Goal: Task Accomplishment & Management: Use online tool/utility

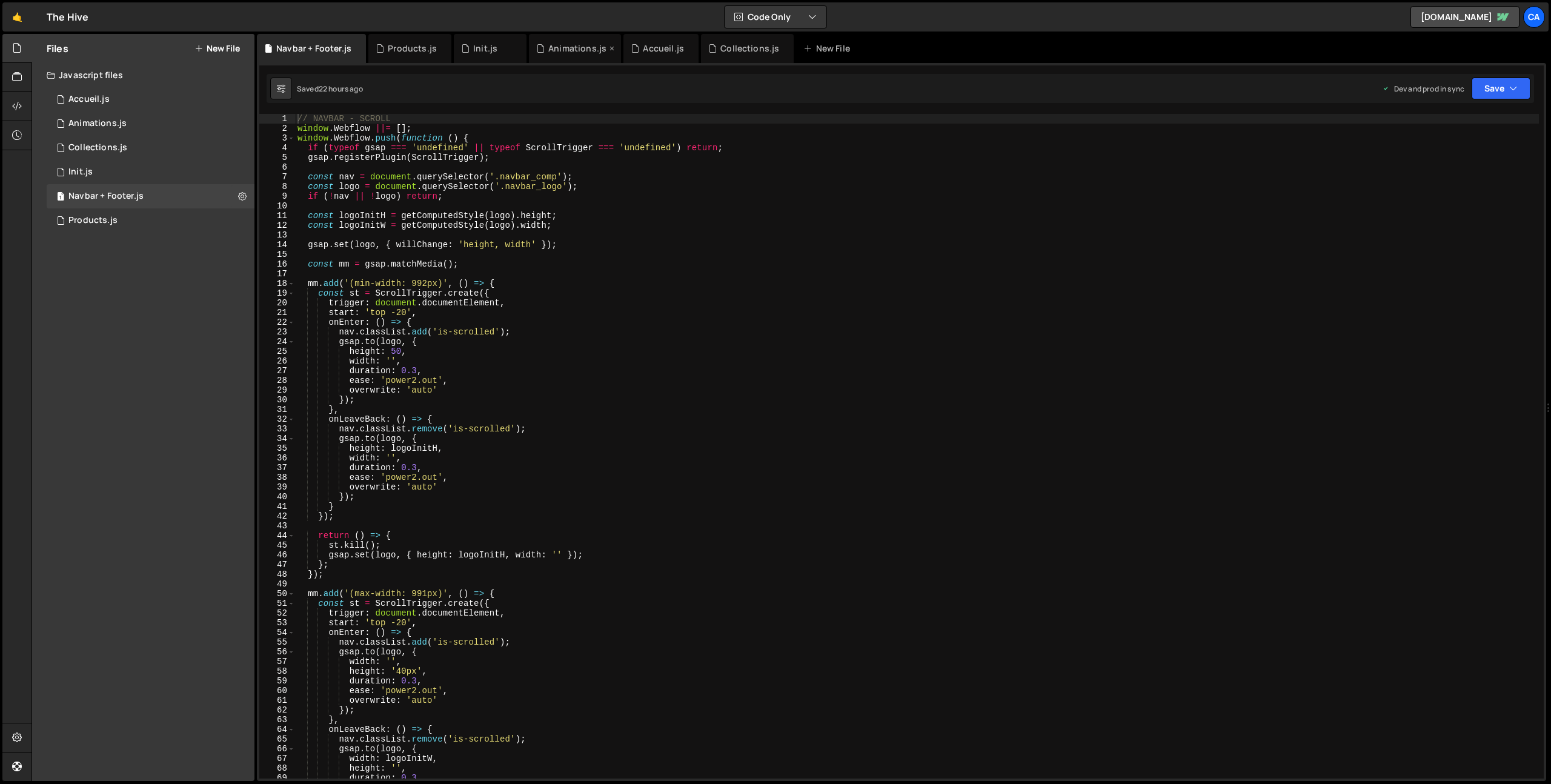
click at [560, 47] on div "Animations.js" at bounding box center [578, 48] width 58 height 12
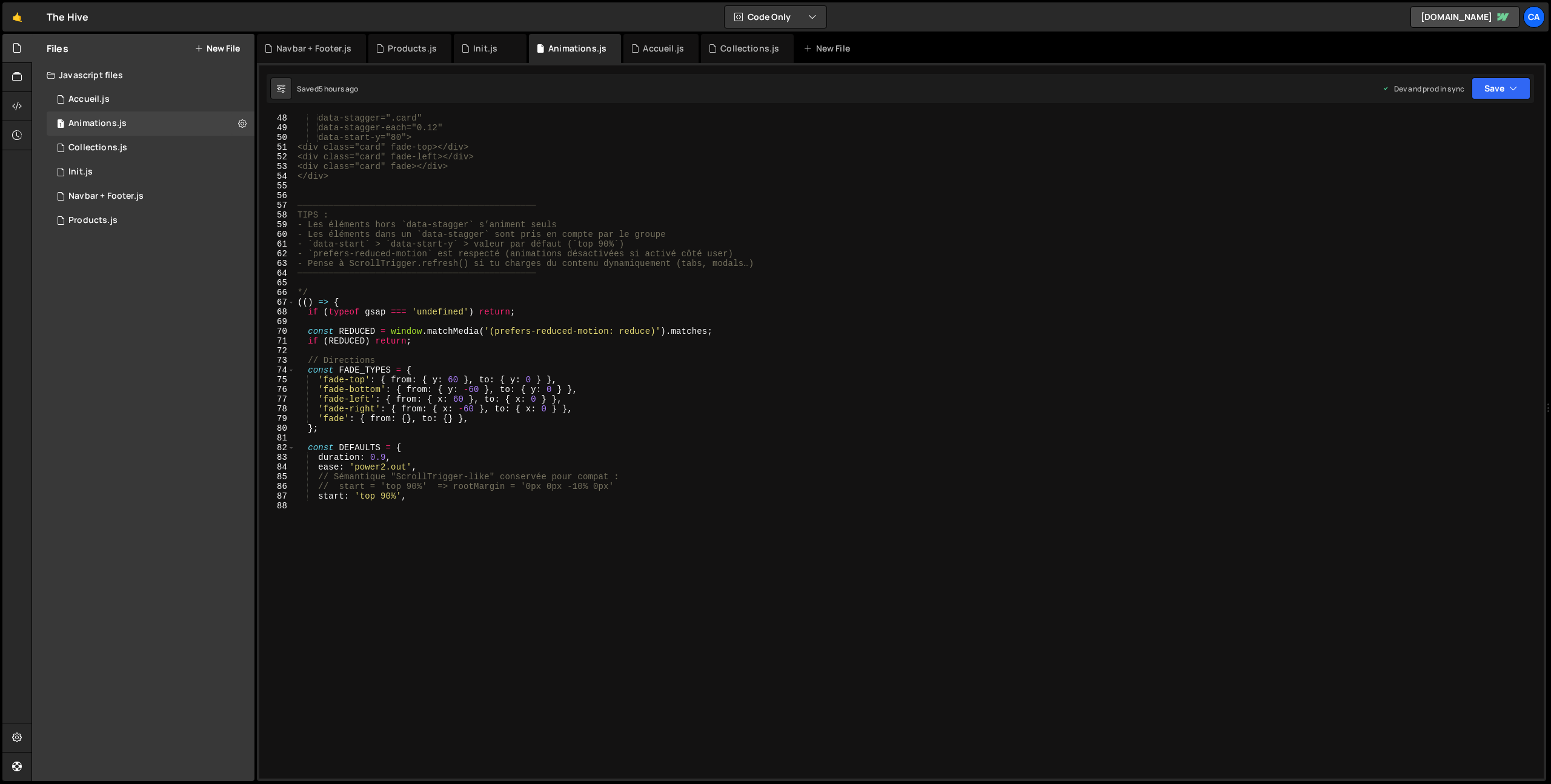
click at [518, 632] on div "data-stagger=".card" data-stagger-each="0.12" data-start-y="80"> <div class="ca…" at bounding box center [917, 446] width 1244 height 665
type textarea "const rootMargin = startToRootMargin(startStr);"
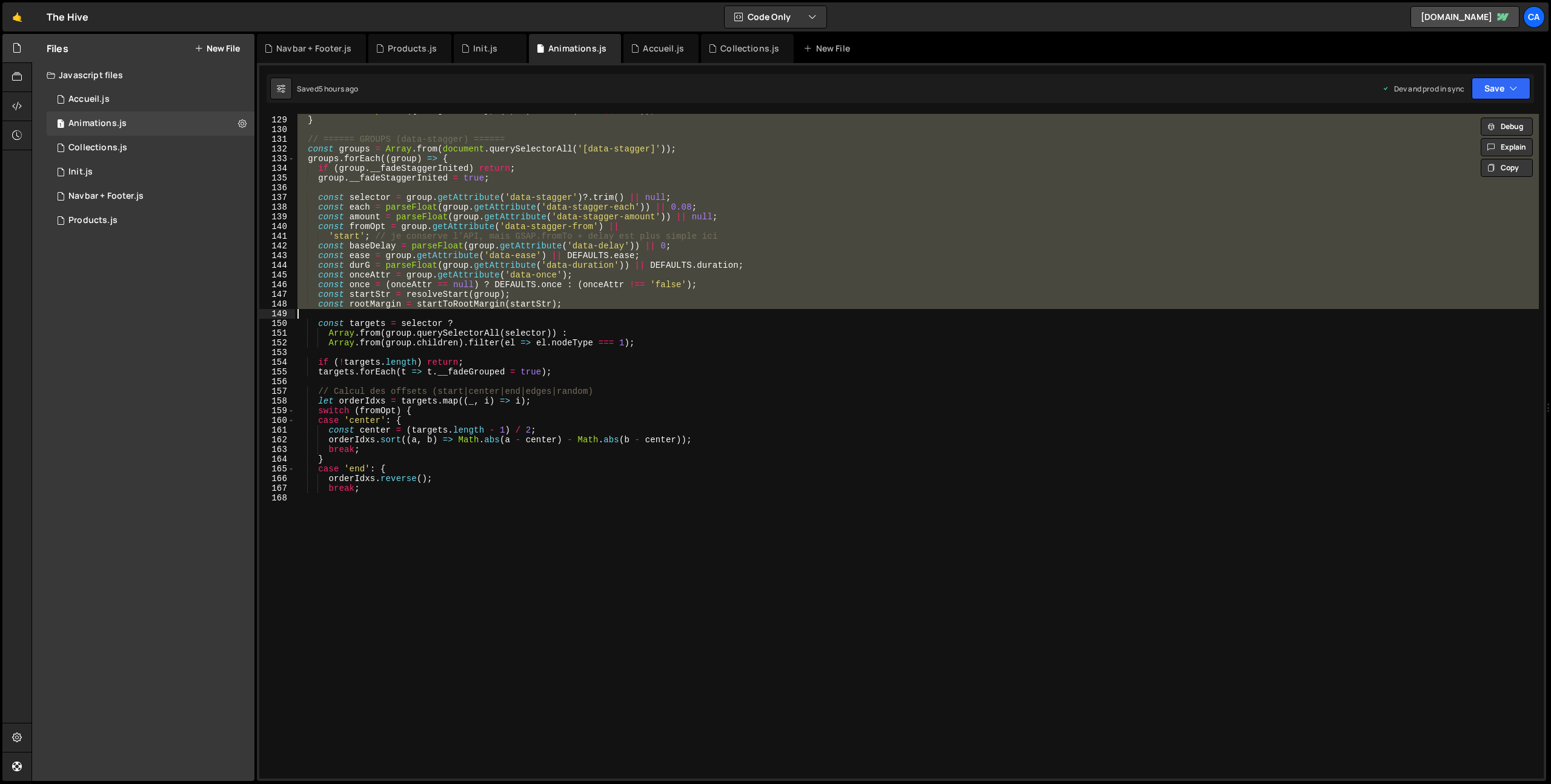
scroll to position [1307, 0]
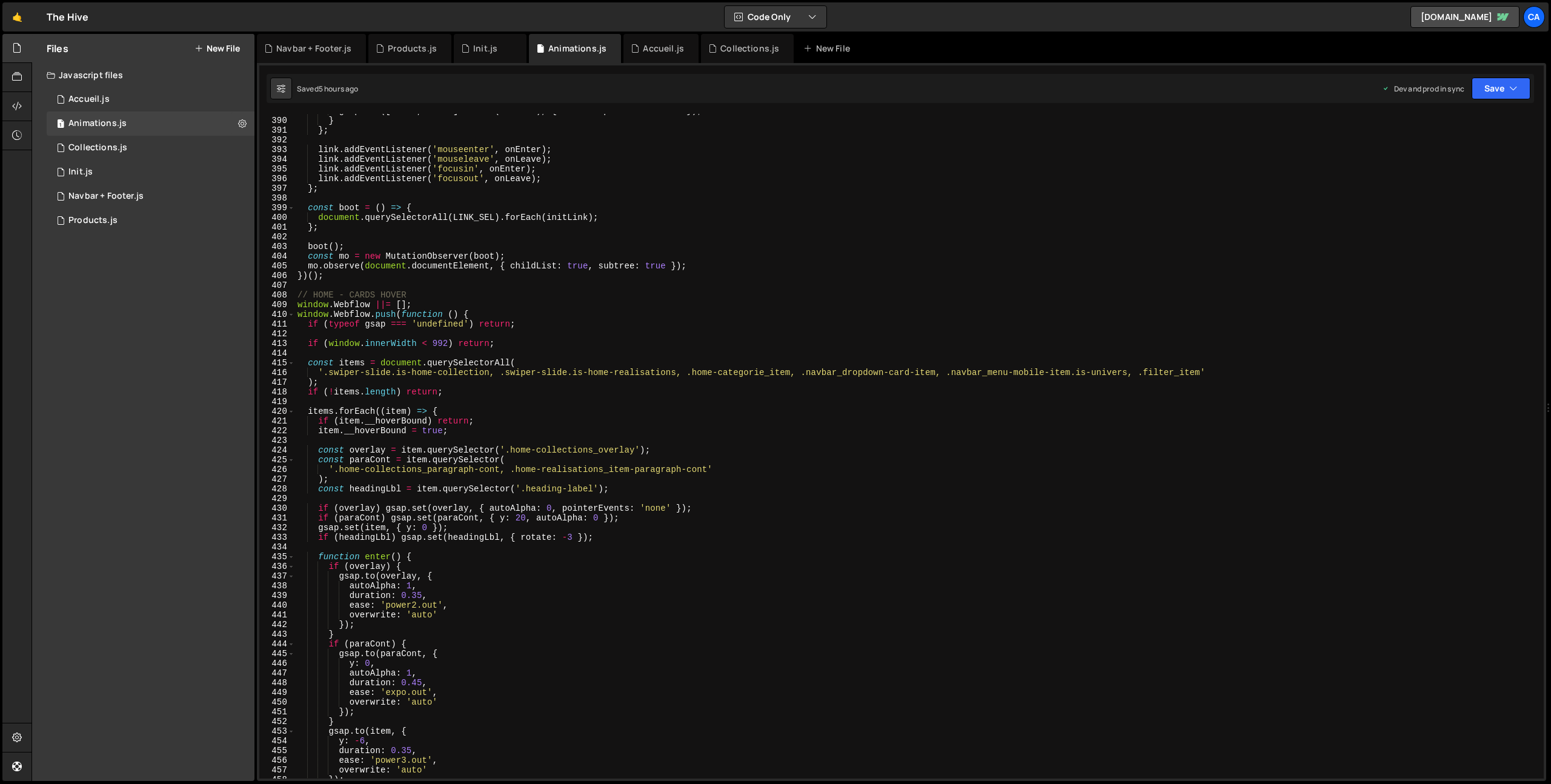
scroll to position [3814, 0]
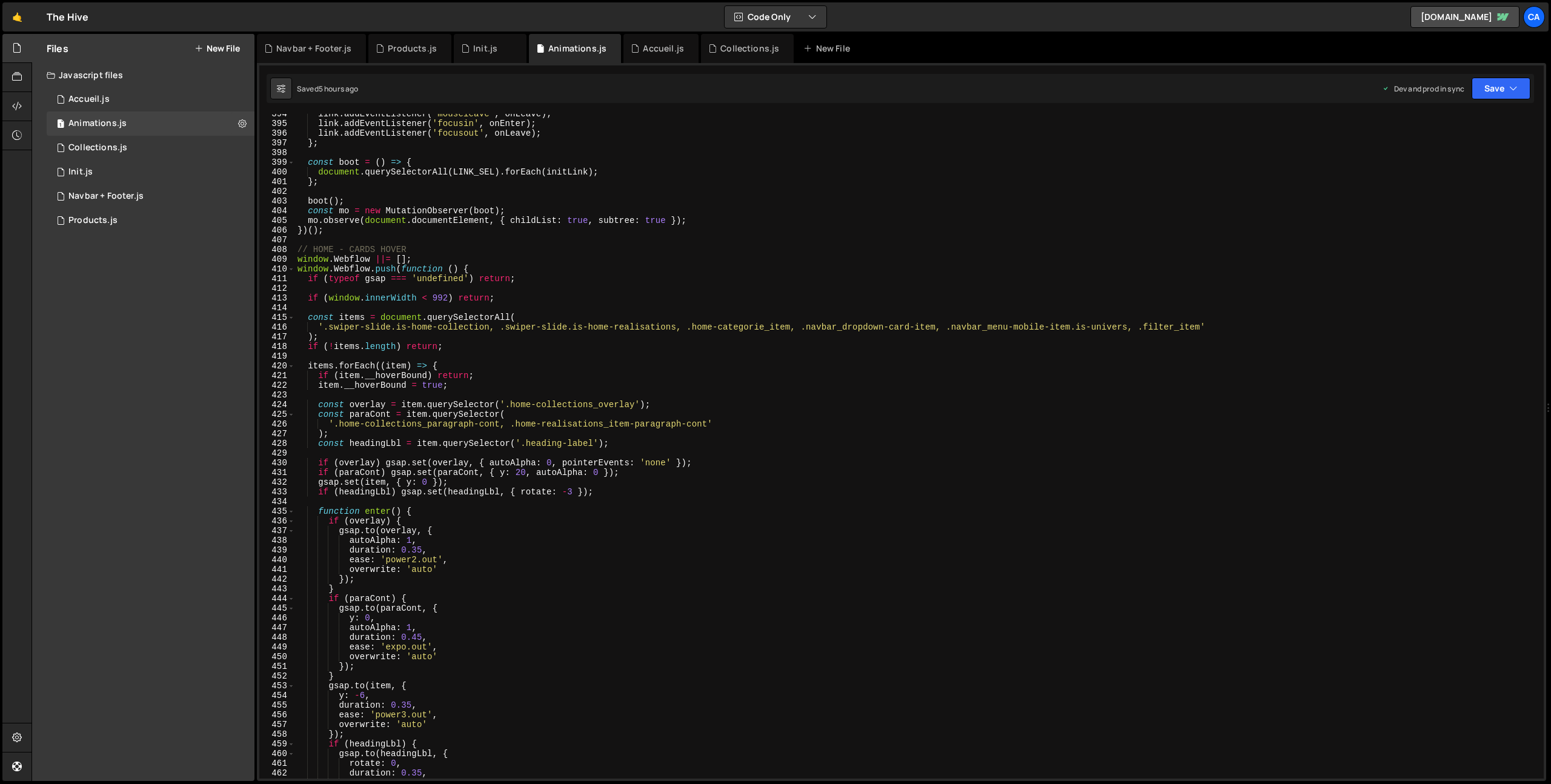
drag, startPoint x: 1205, startPoint y: 326, endPoint x: 1241, endPoint y: 343, distance: 39.8
click at [1205, 325] on div "link . addEventListener ( 'mouseleave' , onLeave ) ; link . addEventListener ( …" at bounding box center [917, 451] width 1244 height 684
paste textarea "collection-filter_item"
type textarea "'.swiper-slide.is-home-collection, .swiper-slide.is-home-realisations, .home-ca…"
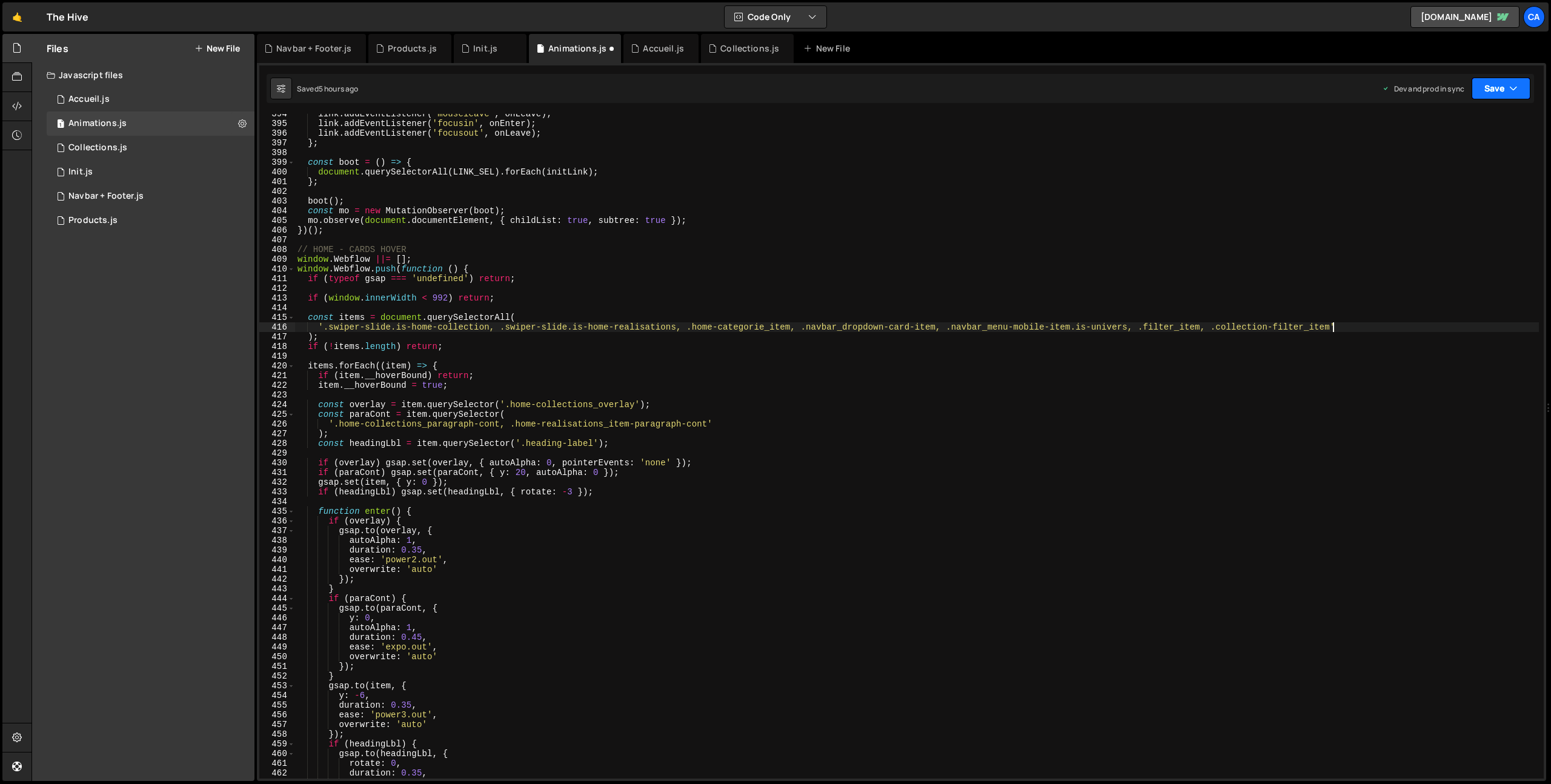
click at [1516, 87] on icon "button" at bounding box center [1514, 88] width 8 height 12
click at [1445, 162] on div "Save to Production S" at bounding box center [1460, 157] width 126 height 12
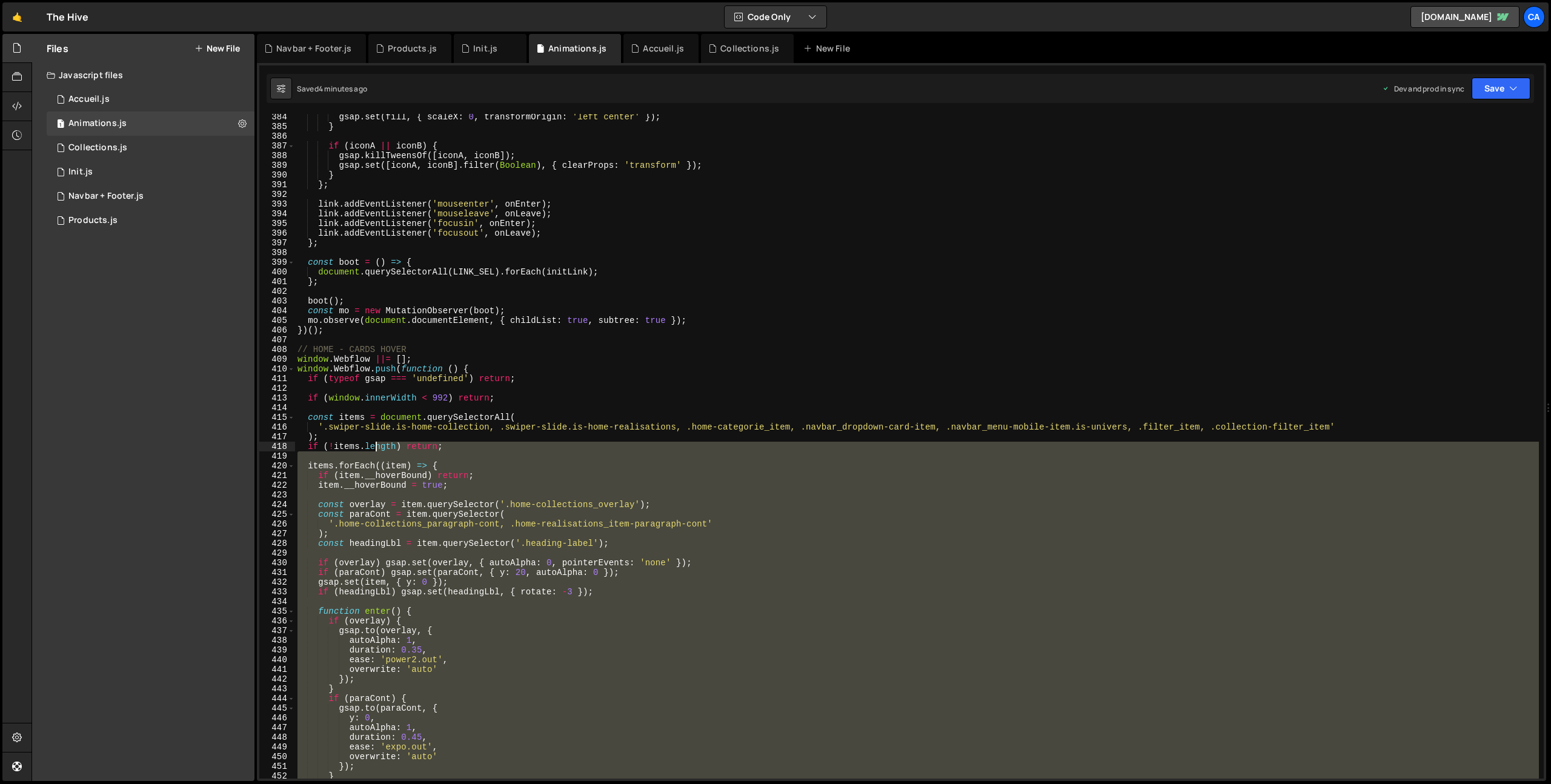
scroll to position [3601, 0]
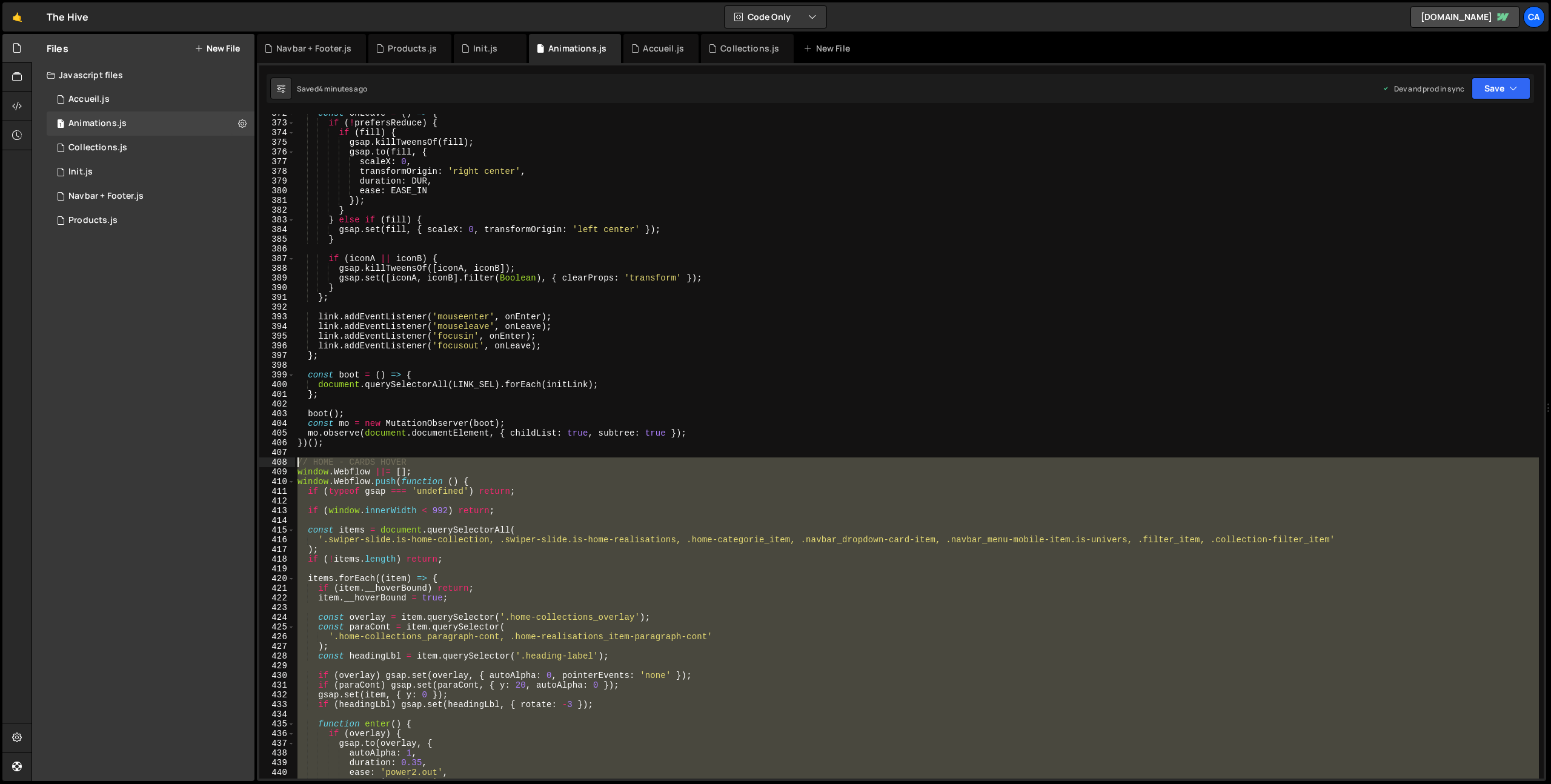
drag, startPoint x: 363, startPoint y: 619, endPoint x: 285, endPoint y: 465, distance: 172.6
click at [285, 465] on div "372 373 374 375 376 377 378 379 380 381 382 383 384 385 386 387 388 389 390 391…" at bounding box center [902, 446] width 1284 height 665
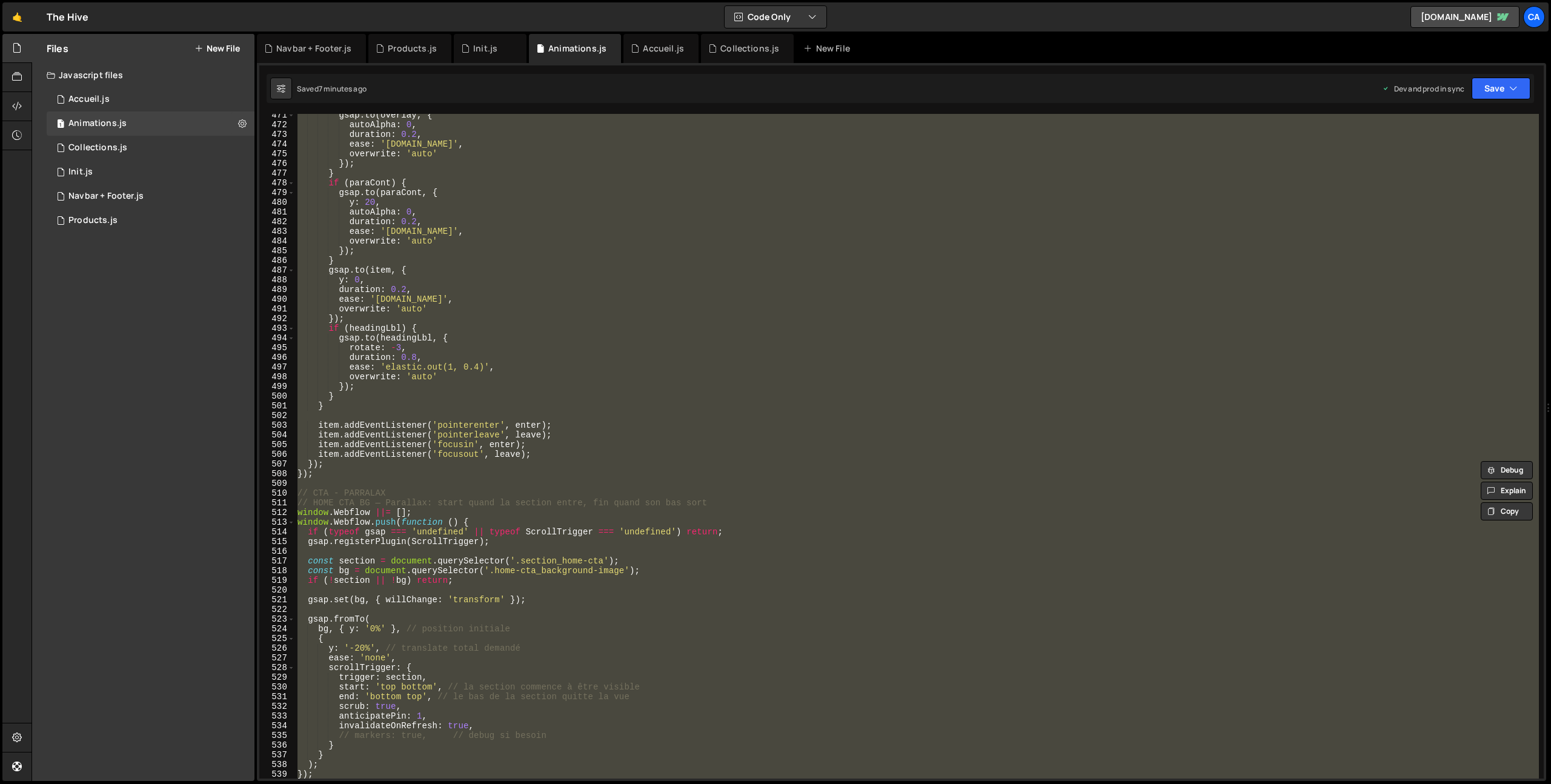
scroll to position [4695, 0]
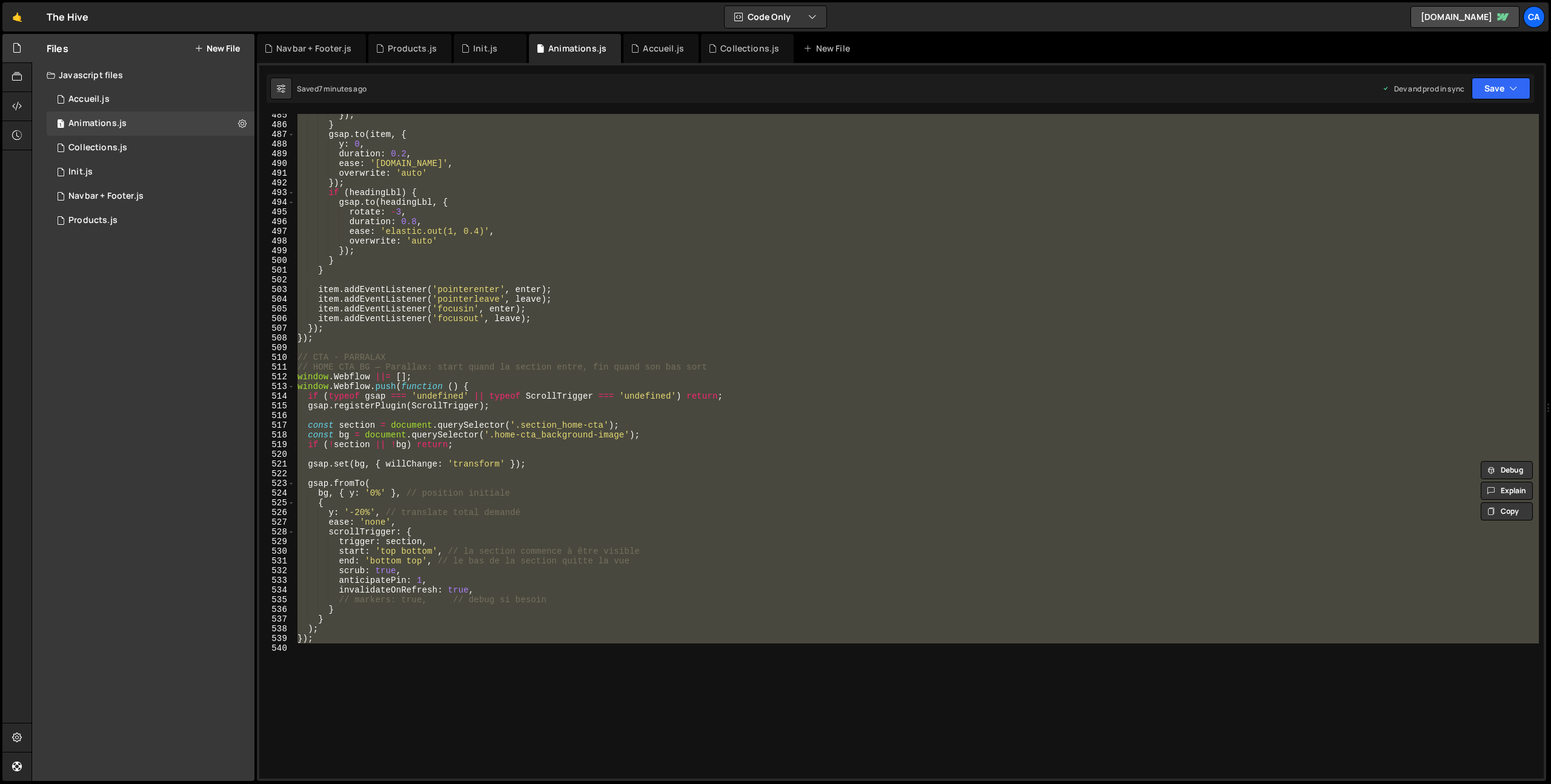
click at [424, 323] on div "}) ; } gsap . to ( item , { y : 0 , duration : 0.2 , ease : '[DOMAIN_NAME]' , o…" at bounding box center [917, 446] width 1244 height 665
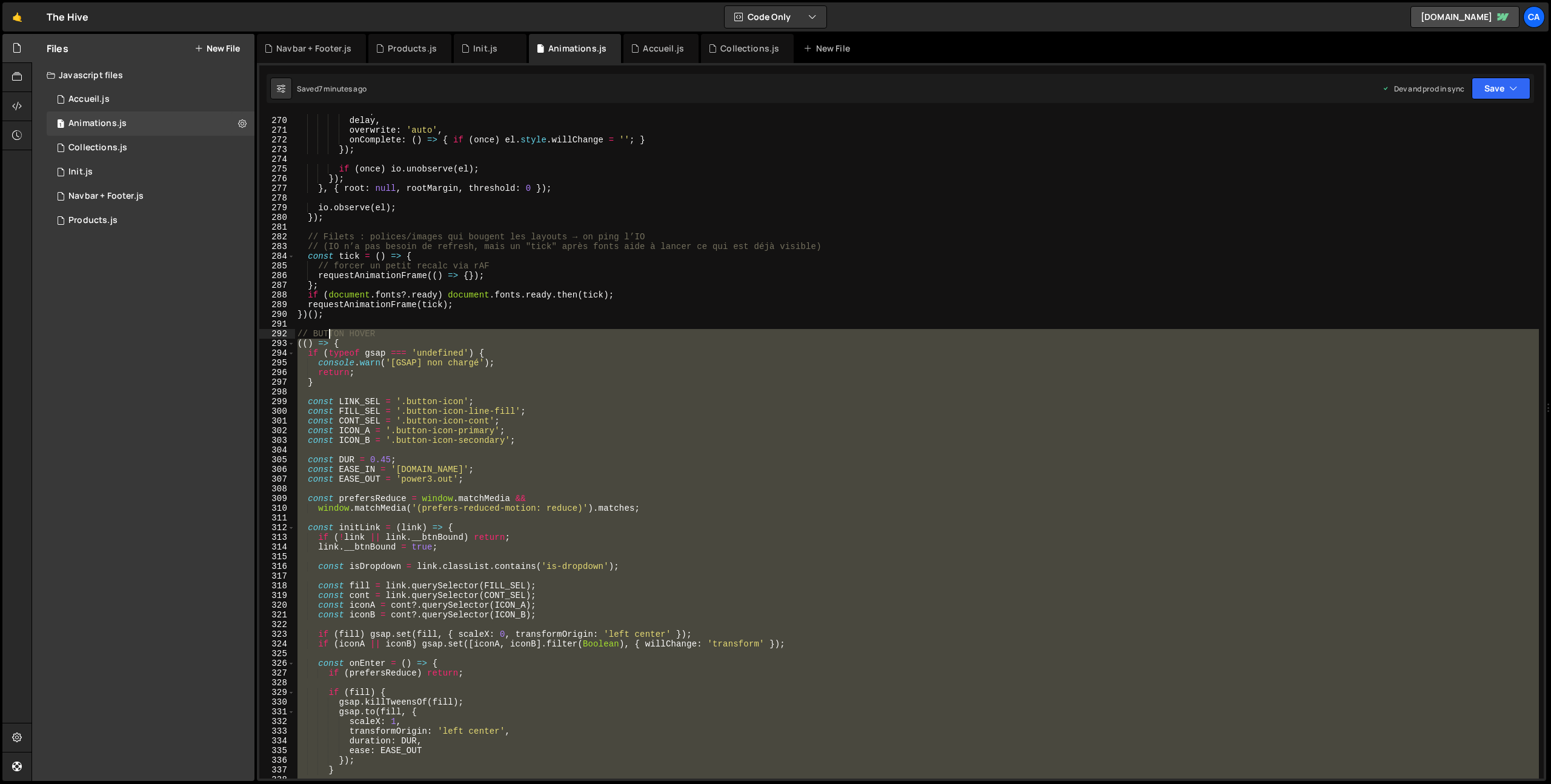
scroll to position [2560, 0]
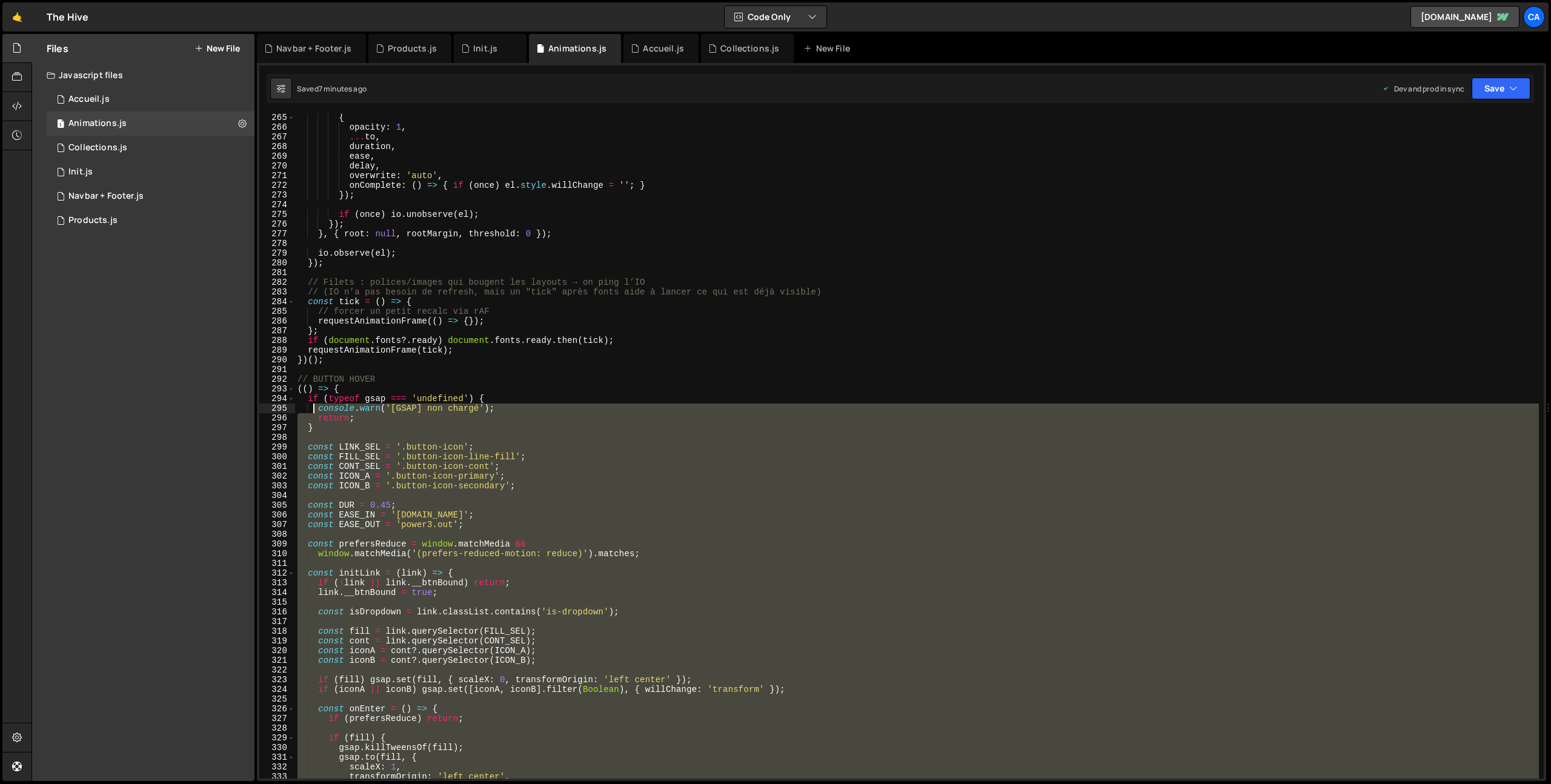
drag, startPoint x: 321, startPoint y: 339, endPoint x: 314, endPoint y: 405, distance: 66.4
click at [314, 405] on div "{ opacity : 1 , ... to , duration , ease , delay , overwrite : 'auto' , onCompl…" at bounding box center [917, 455] width 1244 height 684
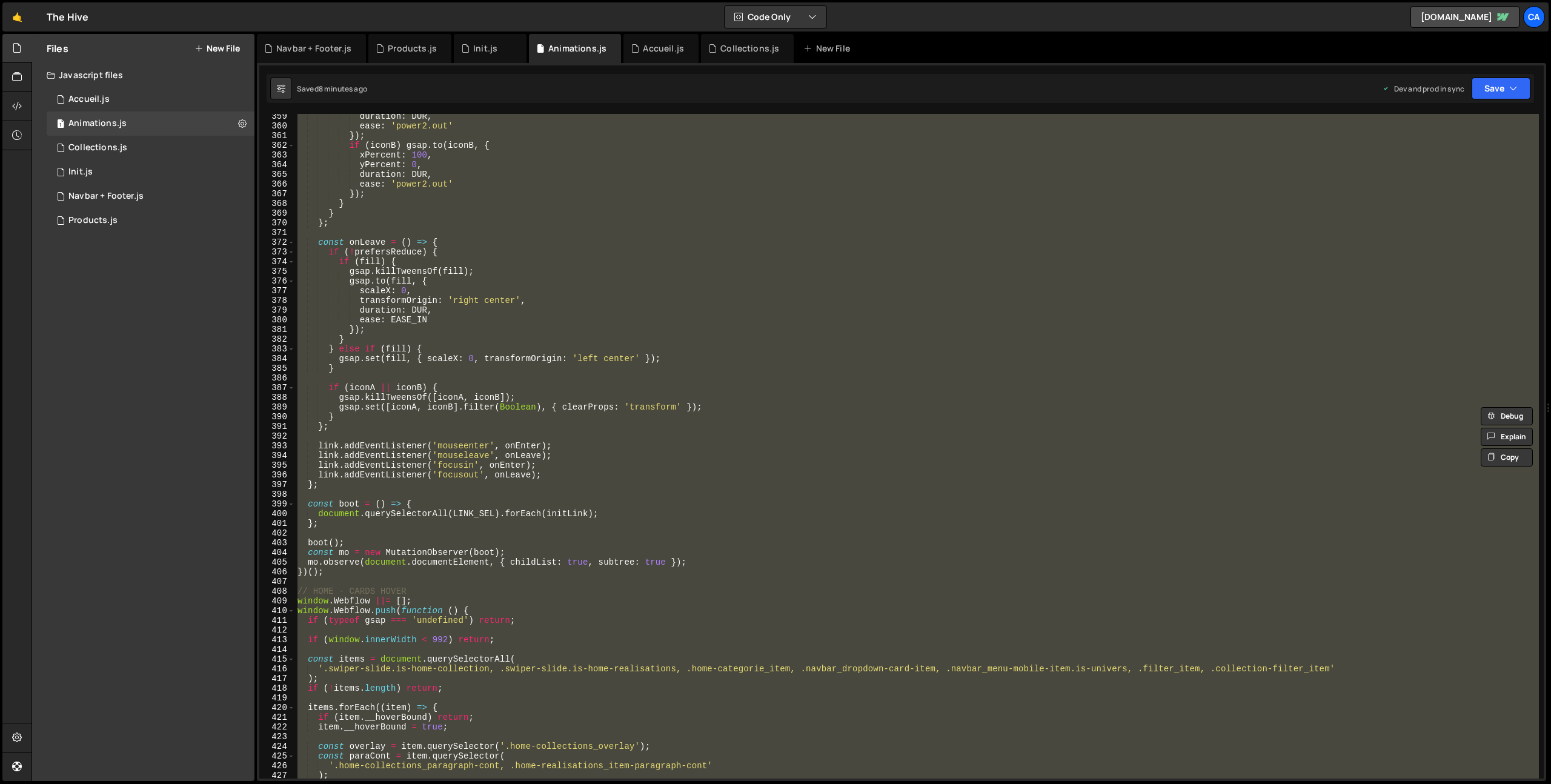
scroll to position [3653, 0]
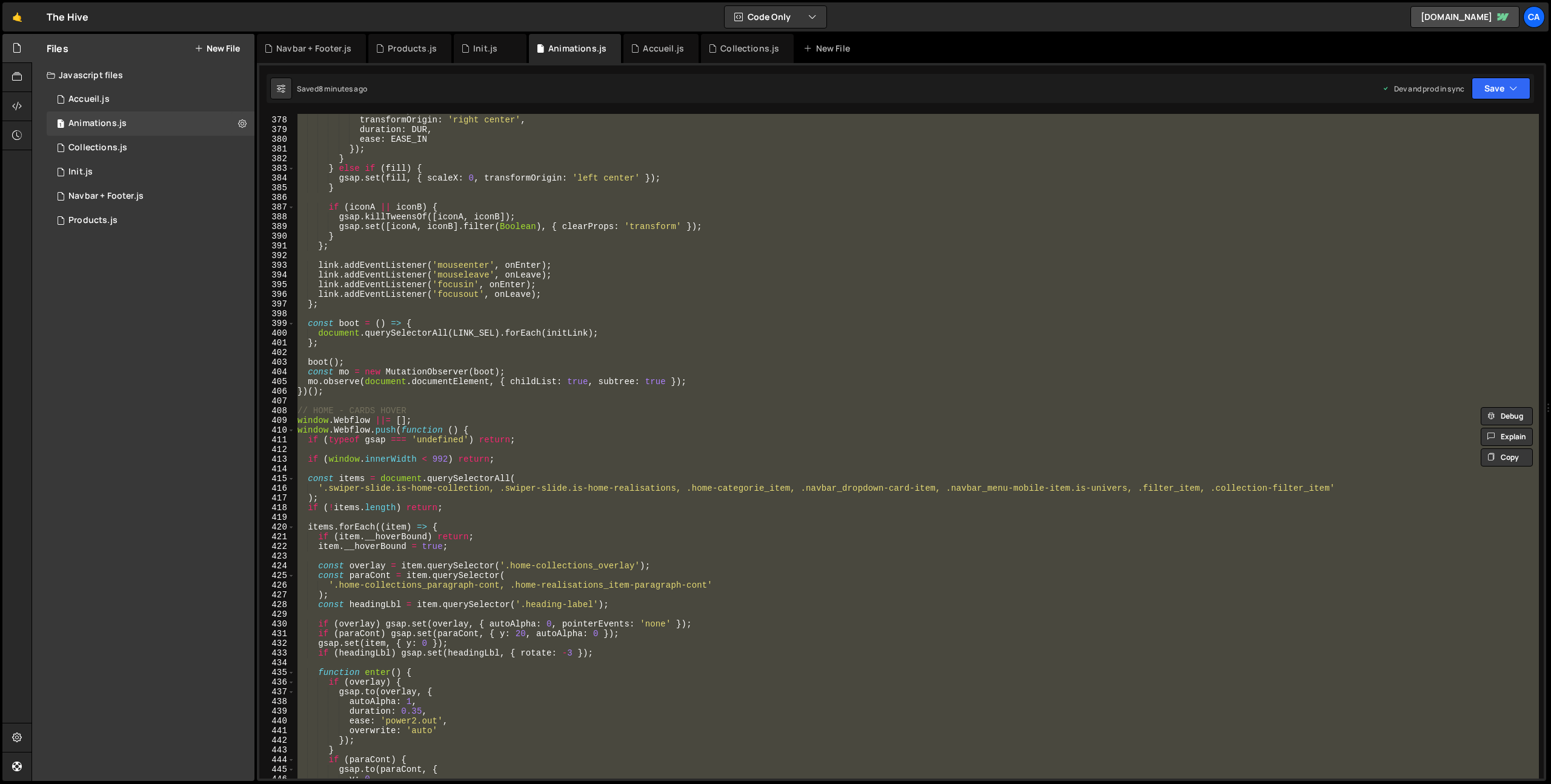
click at [381, 414] on div "scaleX : 0 , transformOrigin : 'right center' , duration : DUR , ease : EASE_IN…" at bounding box center [917, 446] width 1244 height 665
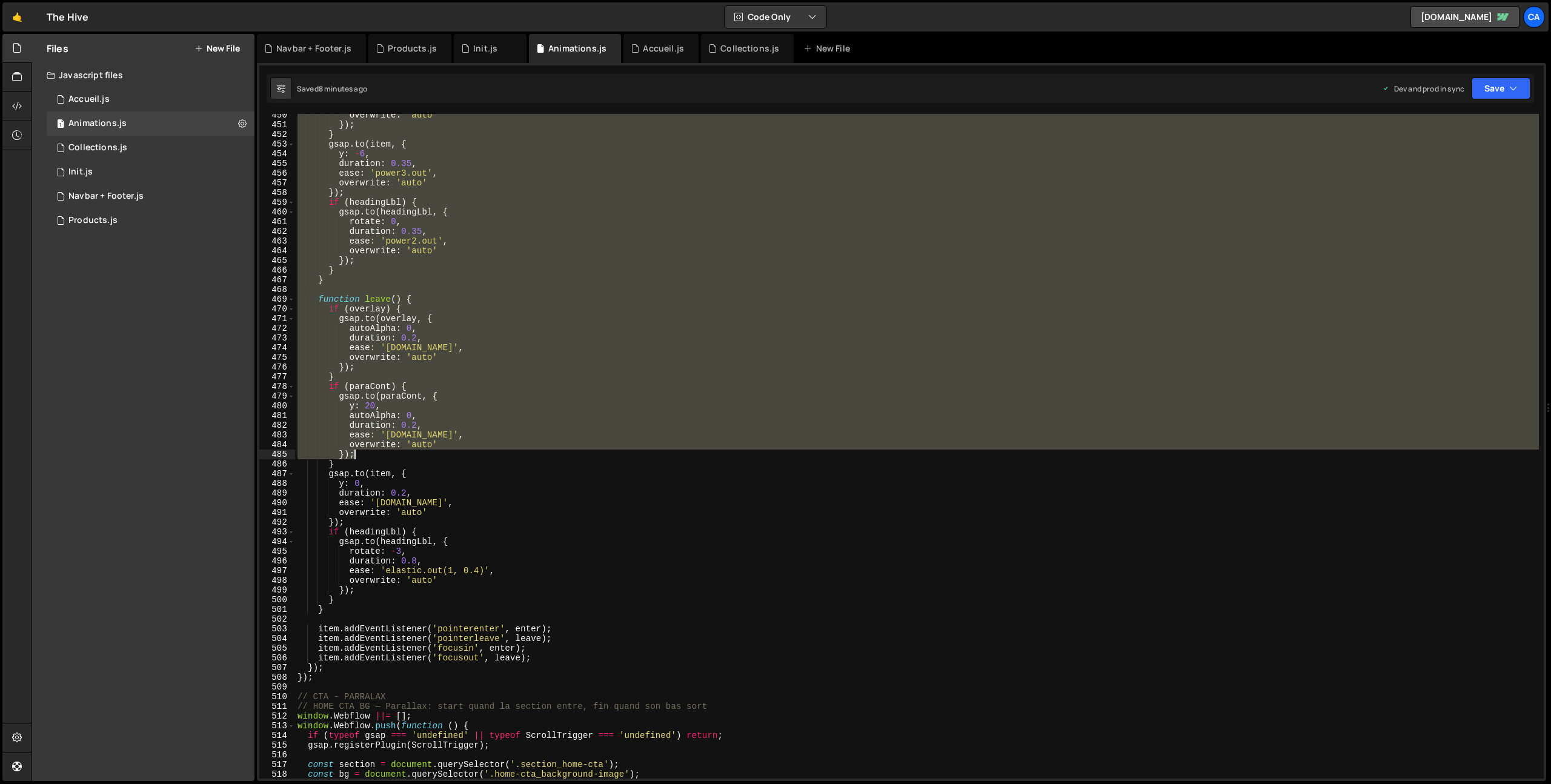
scroll to position [4427, 0]
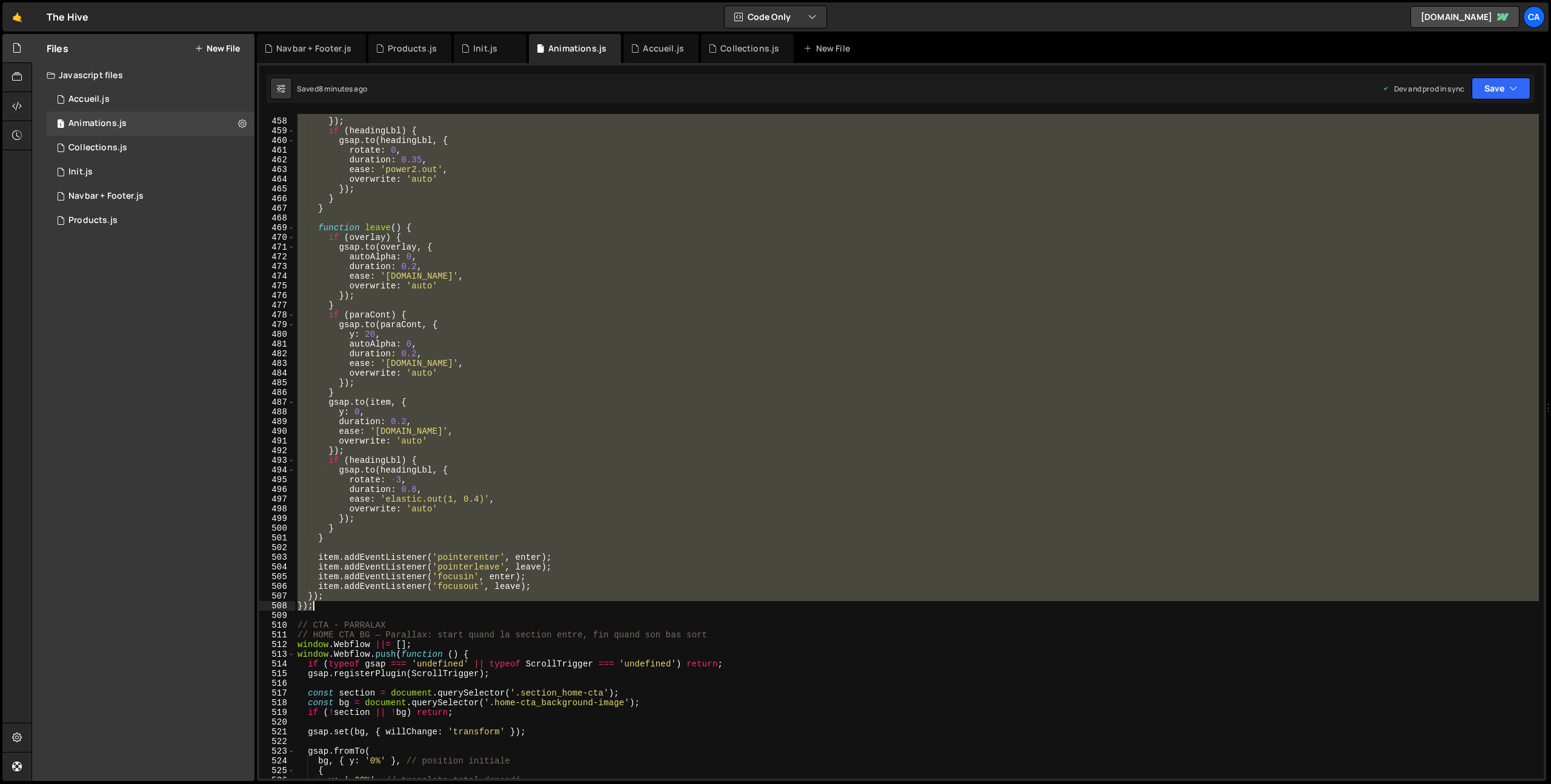
drag, startPoint x: 296, startPoint y: 420, endPoint x: 347, endPoint y: 603, distance: 190.0
click at [347, 603] on div "overwrite : 'auto' }) ; if ( headingLbl ) { gsap . to ( headingLbl , { rotate :…" at bounding box center [917, 448] width 1244 height 684
type textarea "}); });"
paste textarea
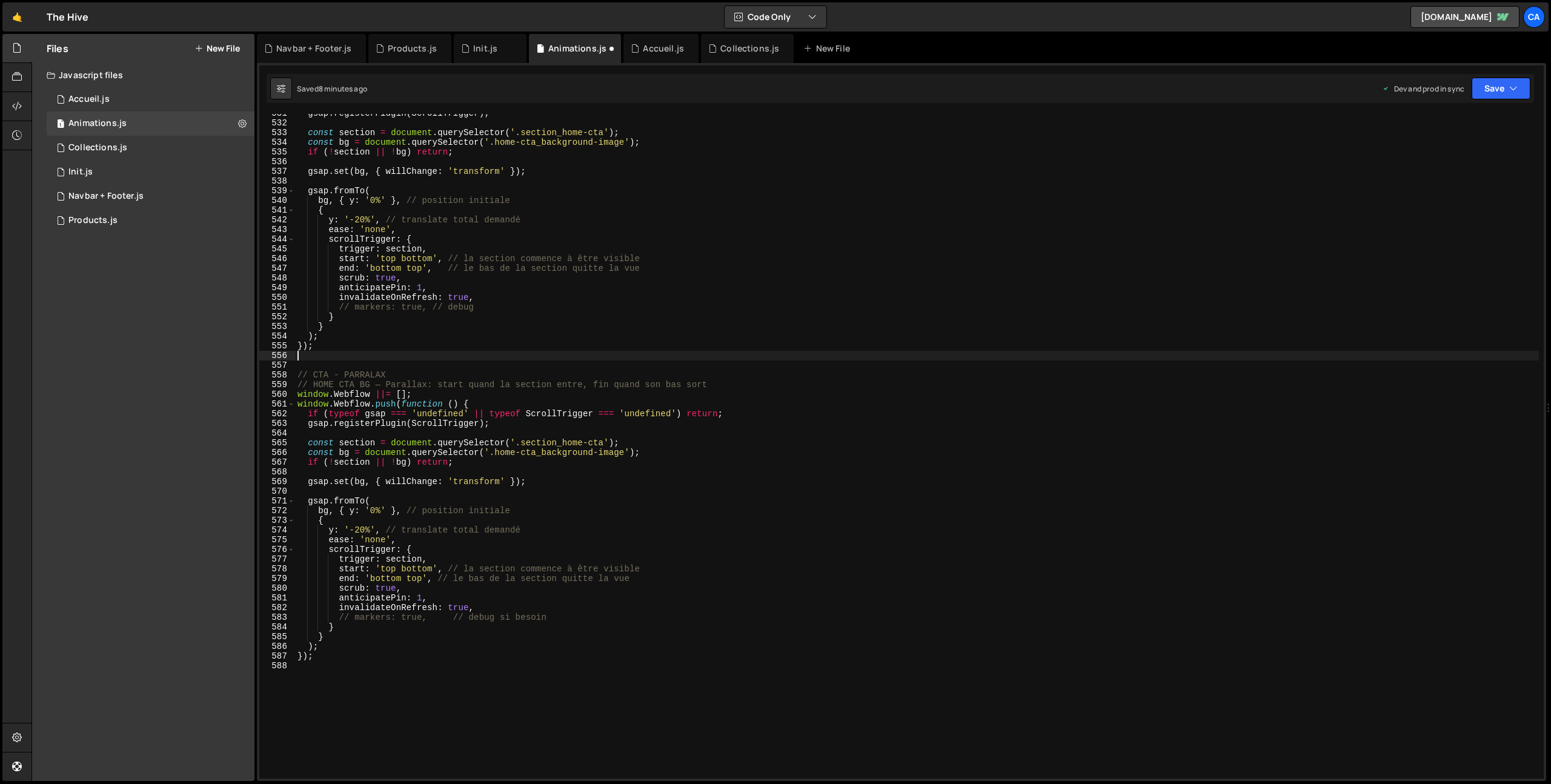
scroll to position [5142, 0]
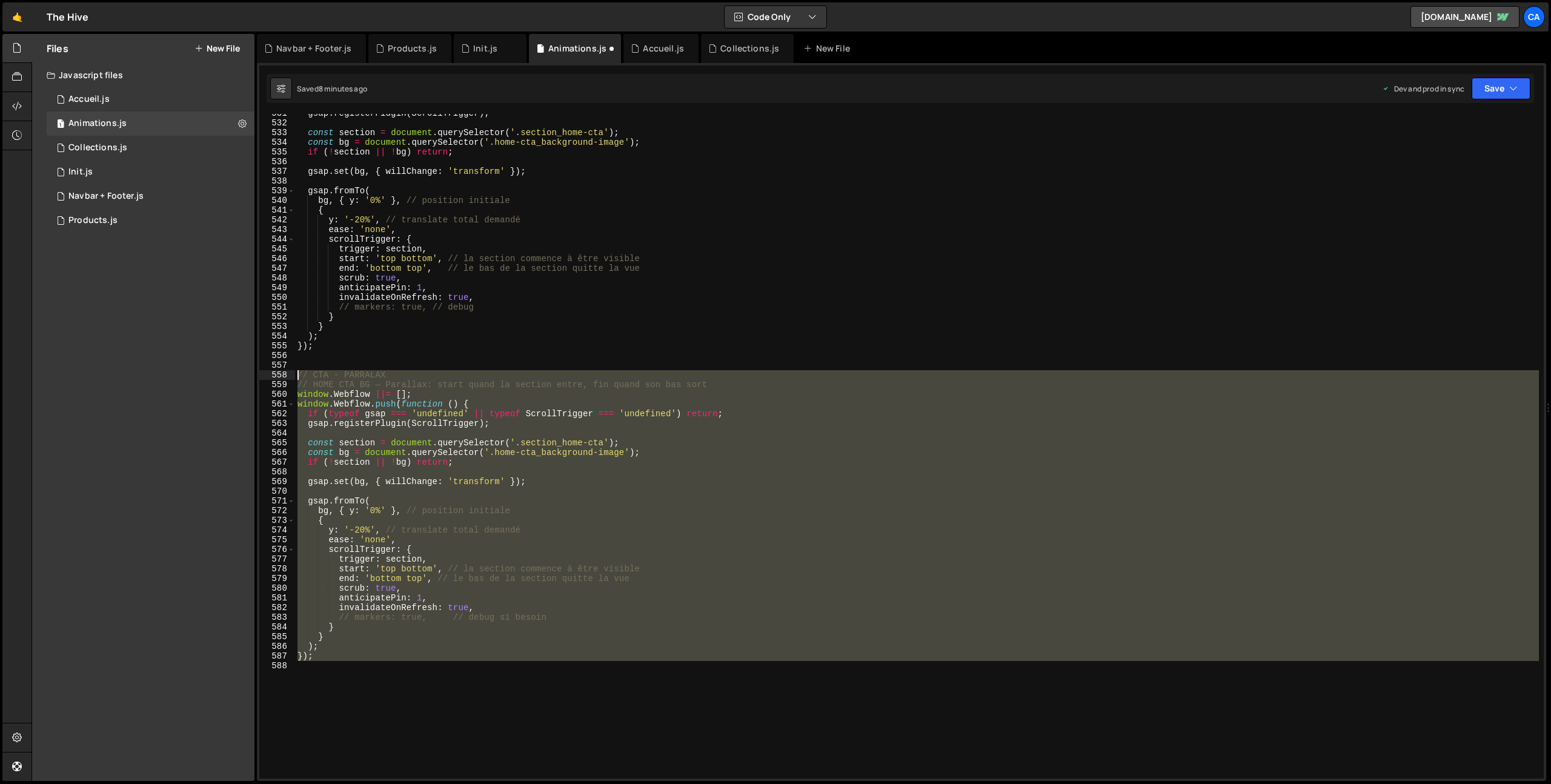
drag, startPoint x: 341, startPoint y: 682, endPoint x: 276, endPoint y: 370, distance: 318.7
click at [276, 370] on div "531 532 533 534 535 536 537 538 539 540 541 542 543 544 545 546 547 548 549 550…" at bounding box center [902, 446] width 1284 height 665
type textarea "// CTA - PARRALAX // HOME CTA BG — Parallax: start quand la section entre, fin …"
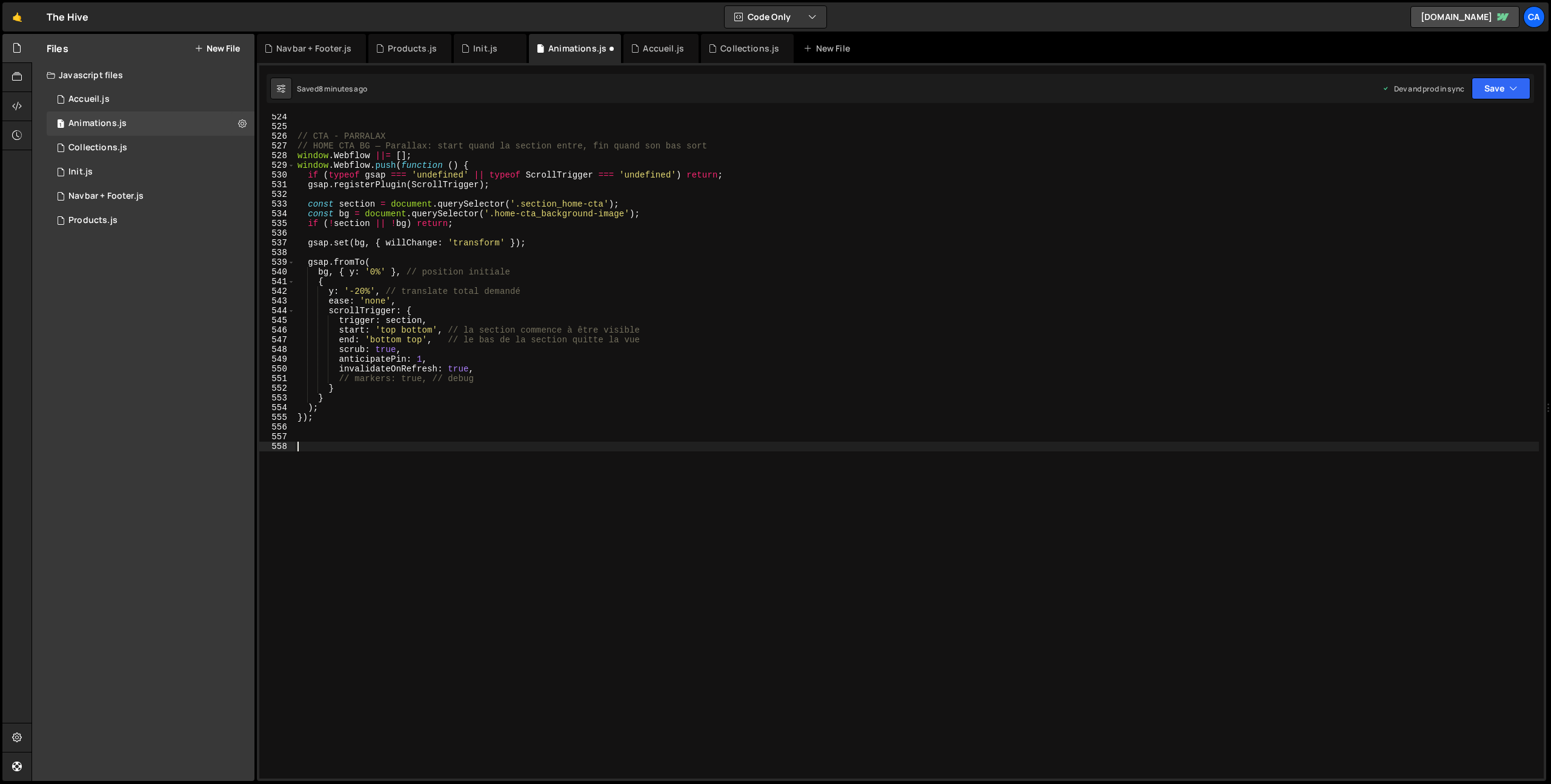
scroll to position [5062, 0]
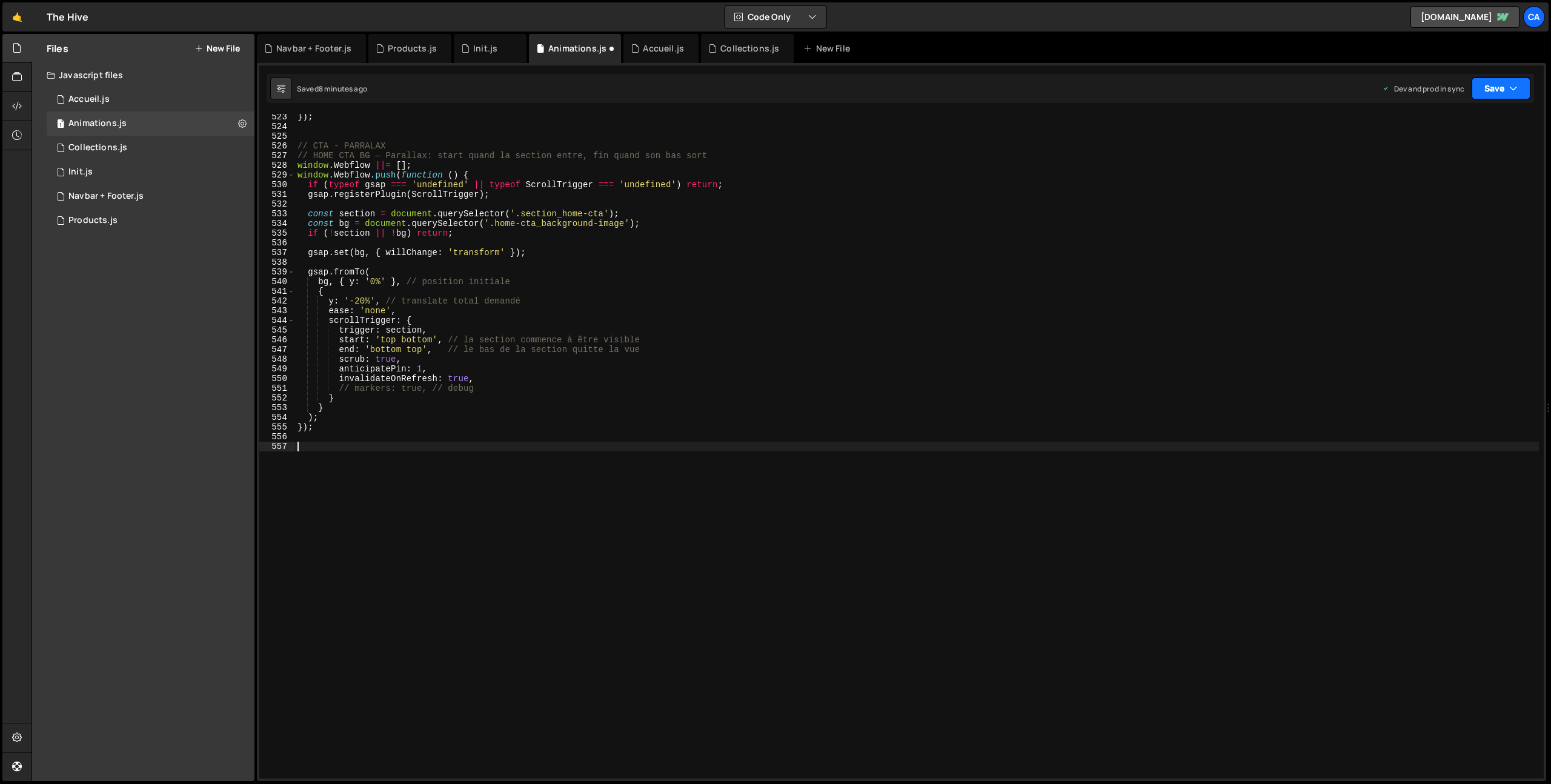
click at [1492, 89] on button "Save" at bounding box center [1501, 88] width 59 height 22
click at [1434, 155] on div "Save to Production S" at bounding box center [1460, 157] width 126 height 12
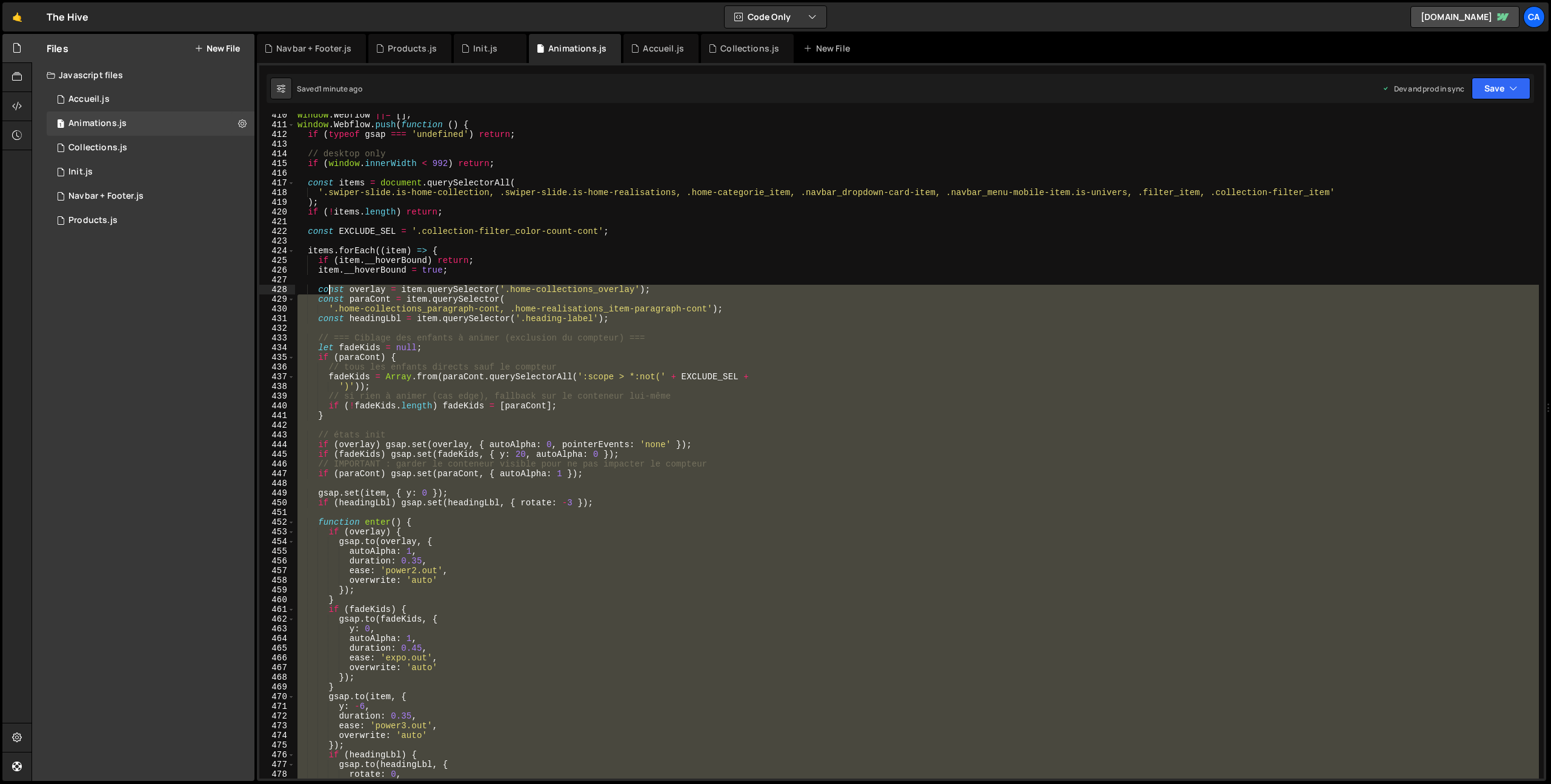
scroll to position [3759, 0]
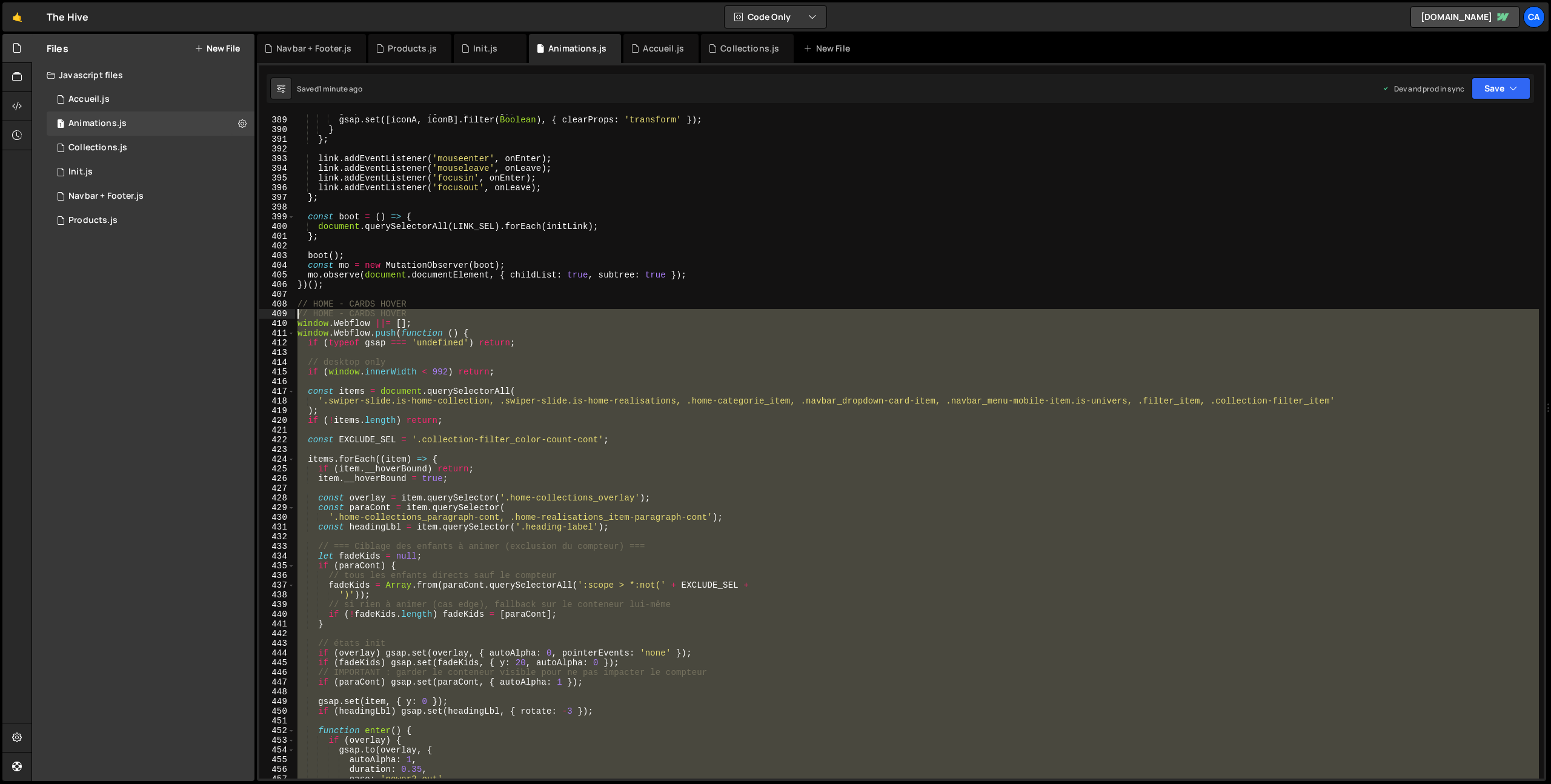
drag, startPoint x: 322, startPoint y: 278, endPoint x: 294, endPoint y: 317, distance: 48.0
click at [294, 317] on div "}); 388 389 390 391 392 393 394 395 396 397 398 399 400 401 402 403 404 405 406…" at bounding box center [902, 446] width 1284 height 665
type textarea "// HOME - CARDS HOVER window.Webflow ||= [];"
paste textarea
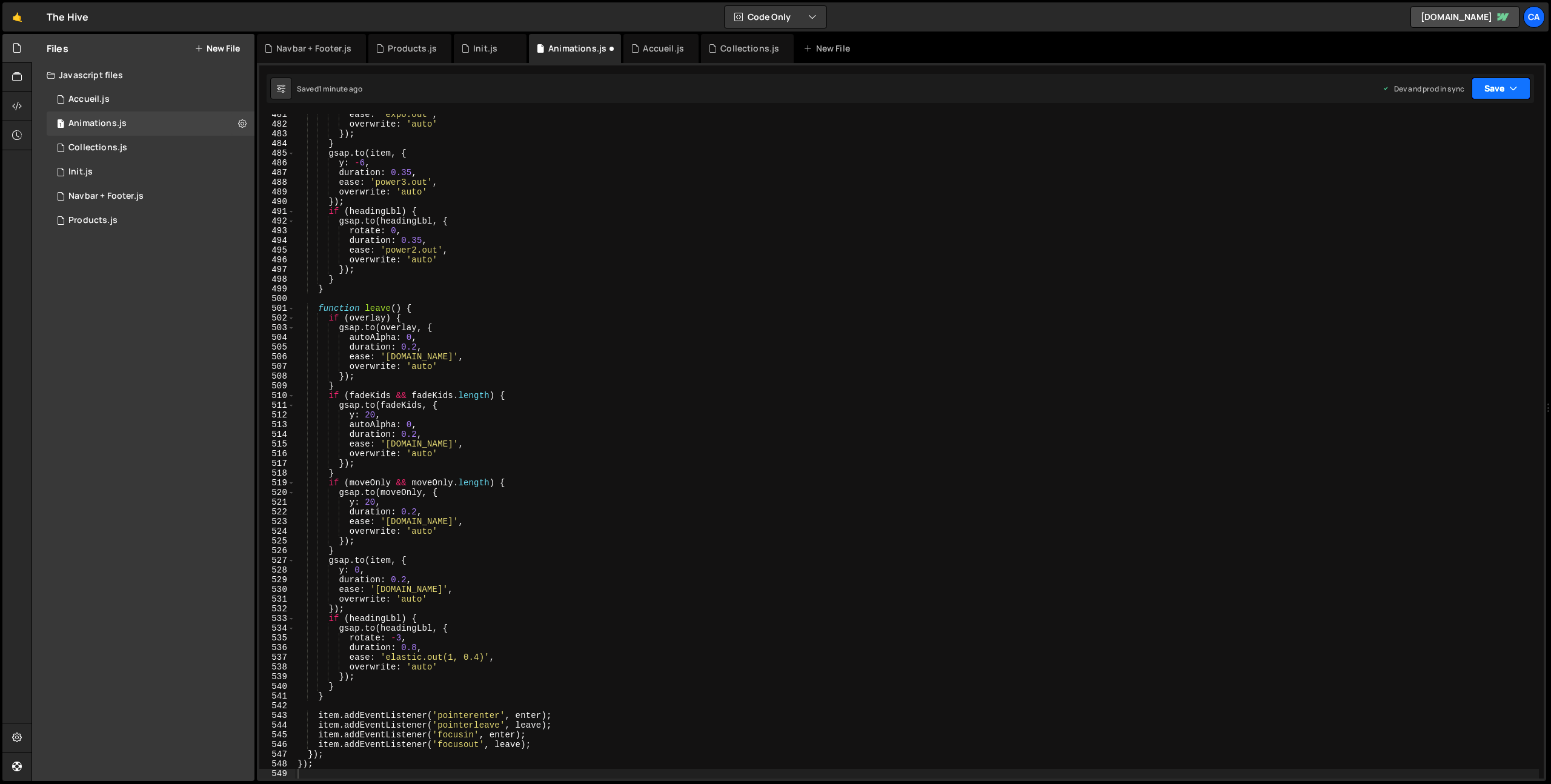
click at [1496, 96] on button "Save" at bounding box center [1501, 88] width 59 height 22
click at [1476, 149] on button "Save to Production S Saved 1 minute ago" at bounding box center [1460, 165] width 145 height 39
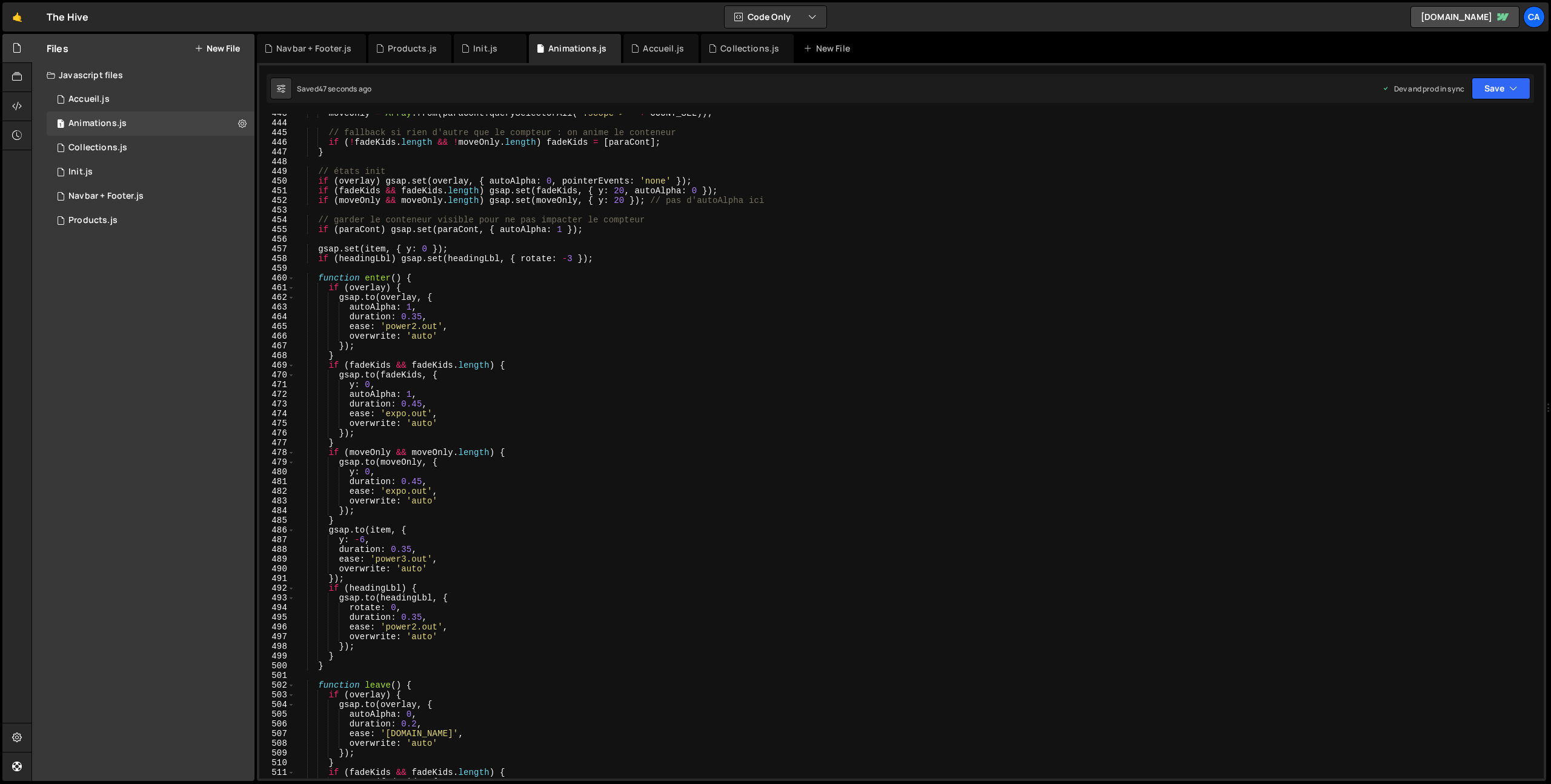
scroll to position [4311, 0]
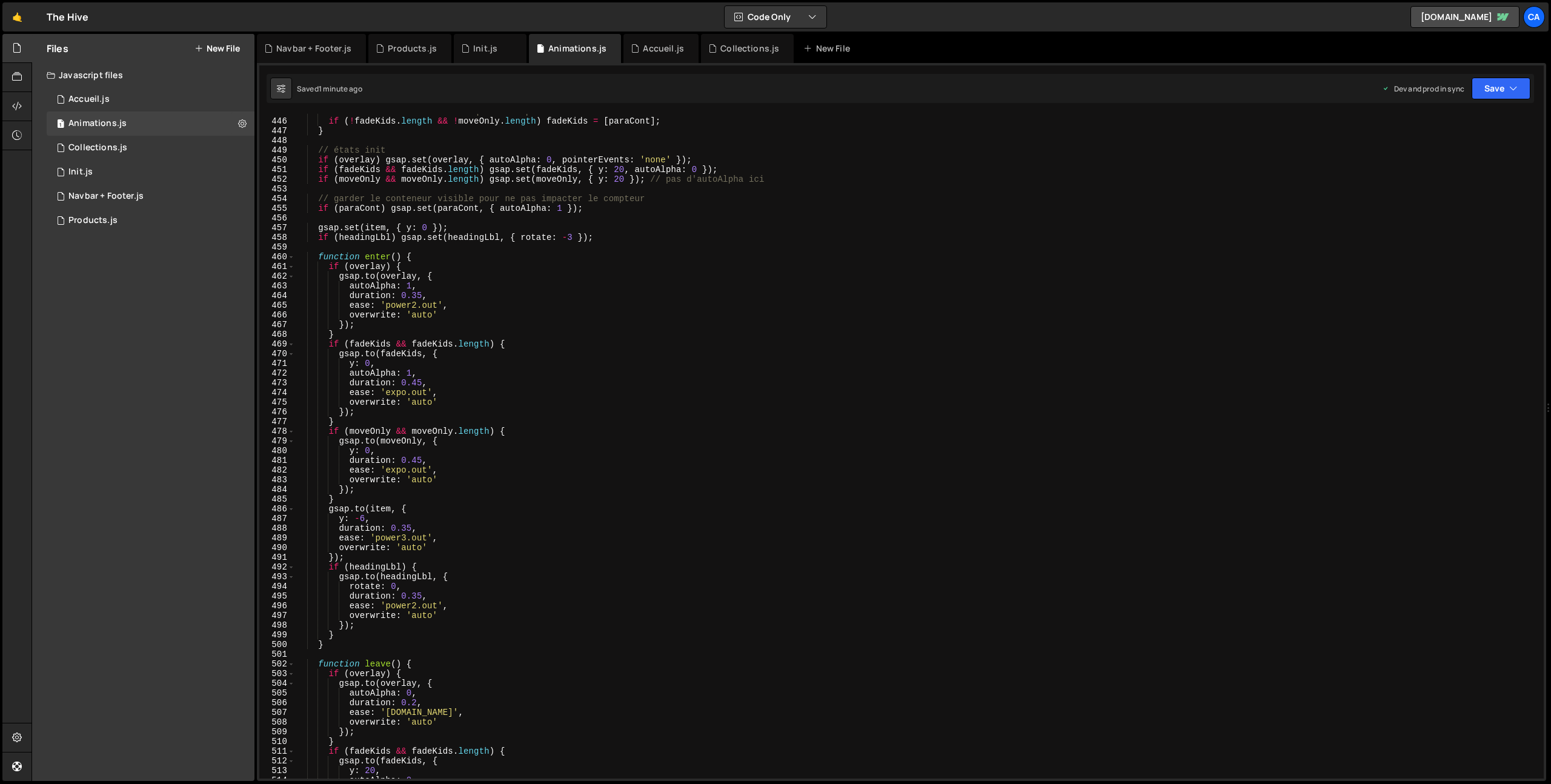
click at [365, 518] on div "// fallback si rien d'autre que le compteur : on anime le conteneur if ( ! fade…" at bounding box center [917, 448] width 1244 height 684
click at [344, 518] on div "// fallback si rien d'autre que le compteur : on anime le conteneur if ( ! fade…" at bounding box center [917, 448] width 1244 height 684
click at [427, 527] on div "yPe rcent local t ype of local t ype Key local FADE_T YPE S local getT ype Key …" at bounding box center [425, 584] width 176 height 119
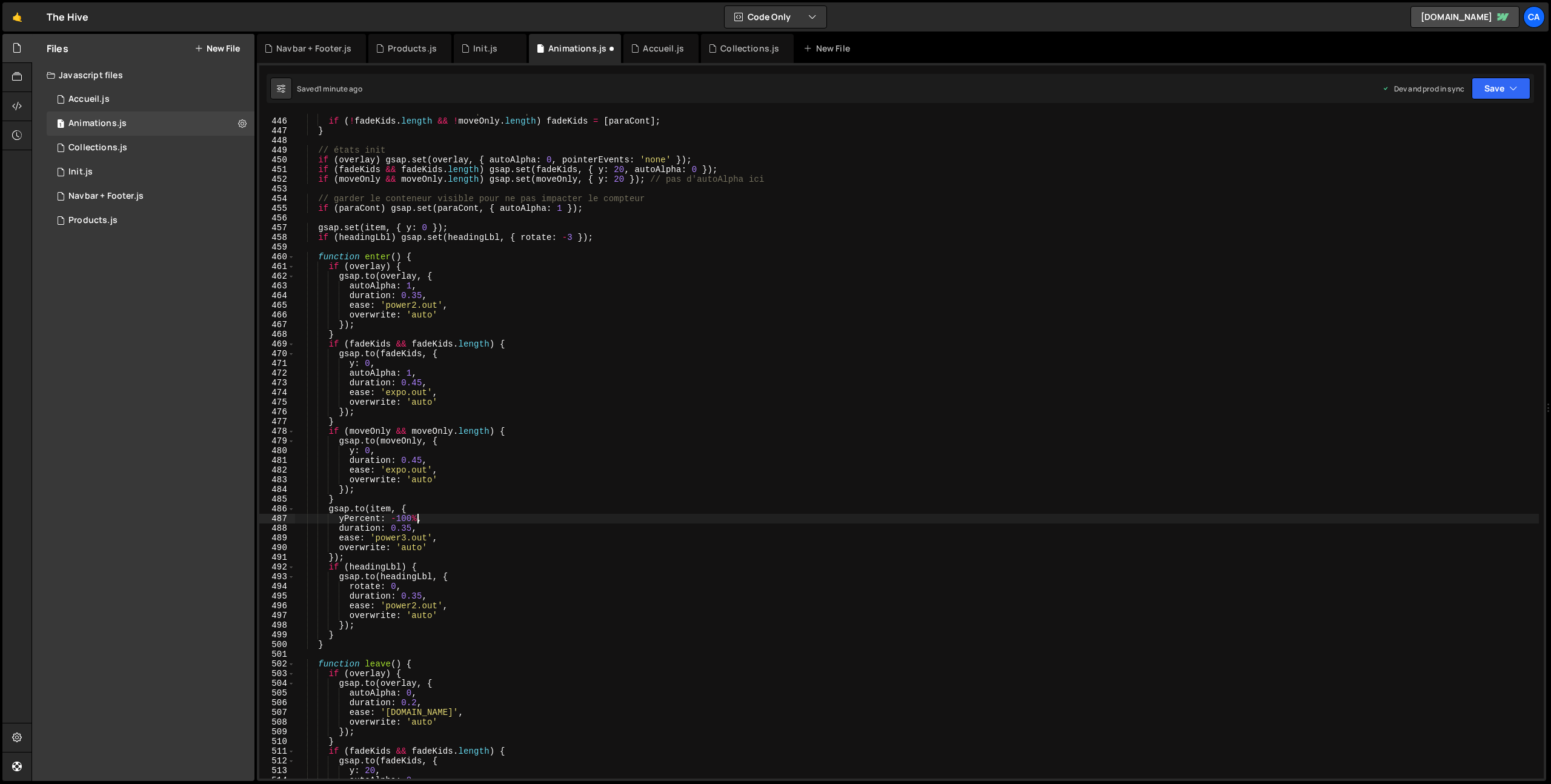
drag, startPoint x: 416, startPoint y: 516, endPoint x: 490, endPoint y: 529, distance: 75.1
click at [416, 516] on div "// fallback si rien d'autre que le compteur : on anime le conteneur if ( ! fade…" at bounding box center [917, 448] width 1244 height 684
click at [1517, 81] on button "Save" at bounding box center [1501, 88] width 59 height 22
click at [1472, 159] on div "Save to Production S" at bounding box center [1460, 157] width 126 height 12
click at [509, 484] on div "// fallback si rien d'autre que le compteur : on anime le conteneur if ( ! fade…" at bounding box center [917, 448] width 1244 height 684
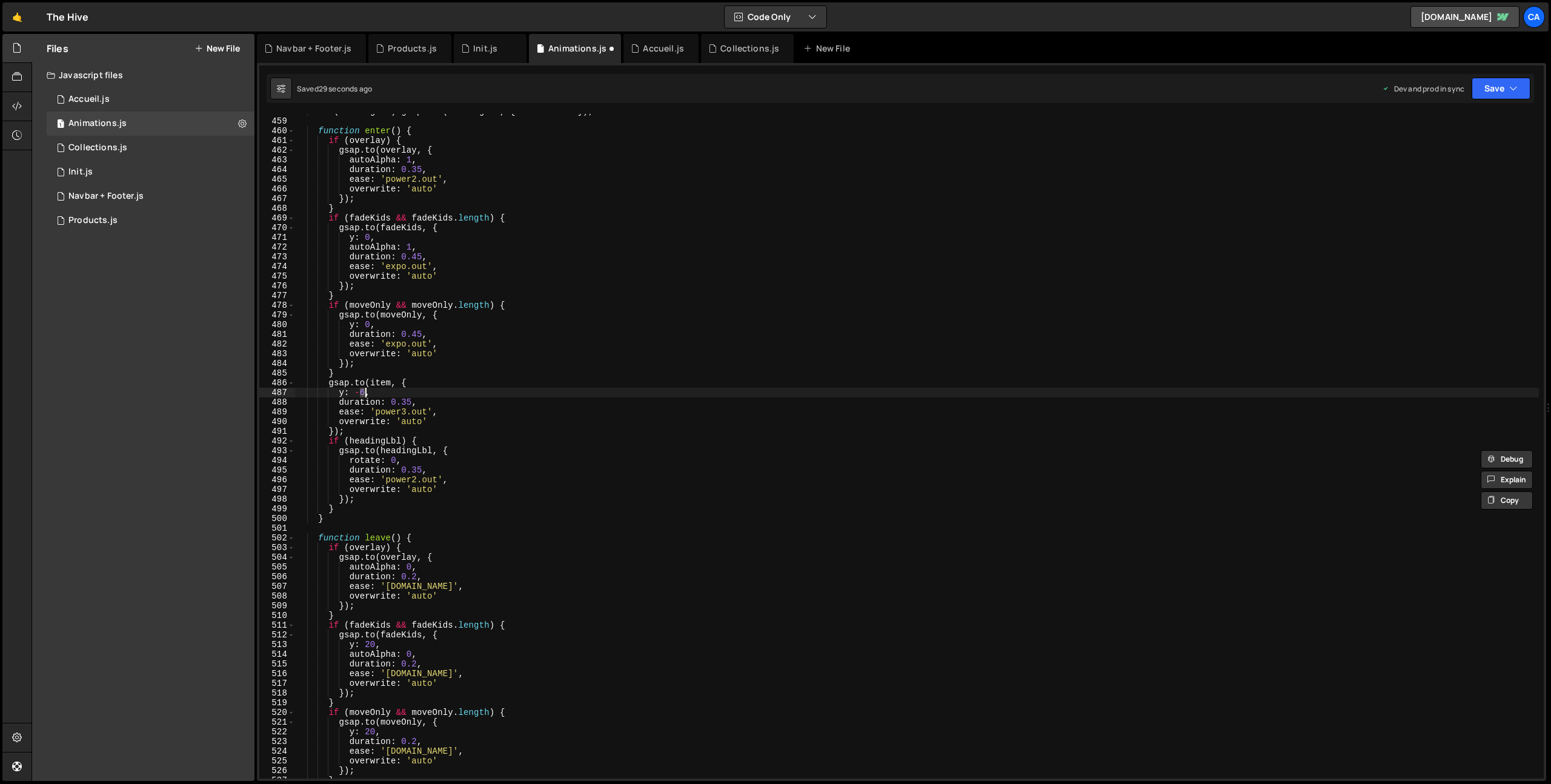
scroll to position [4437, 0]
drag, startPoint x: 356, startPoint y: 644, endPoint x: 446, endPoint y: 660, distance: 91.4
click at [356, 644] on div "if ( headingLbl ) gsap . set ( headingLbl , { rotate : - 3 }) ; function enter …" at bounding box center [917, 448] width 1244 height 684
click at [416, 654] on div "yPer cent local T ype E r ror keyword" at bounding box center [438, 674] width 181 height 47
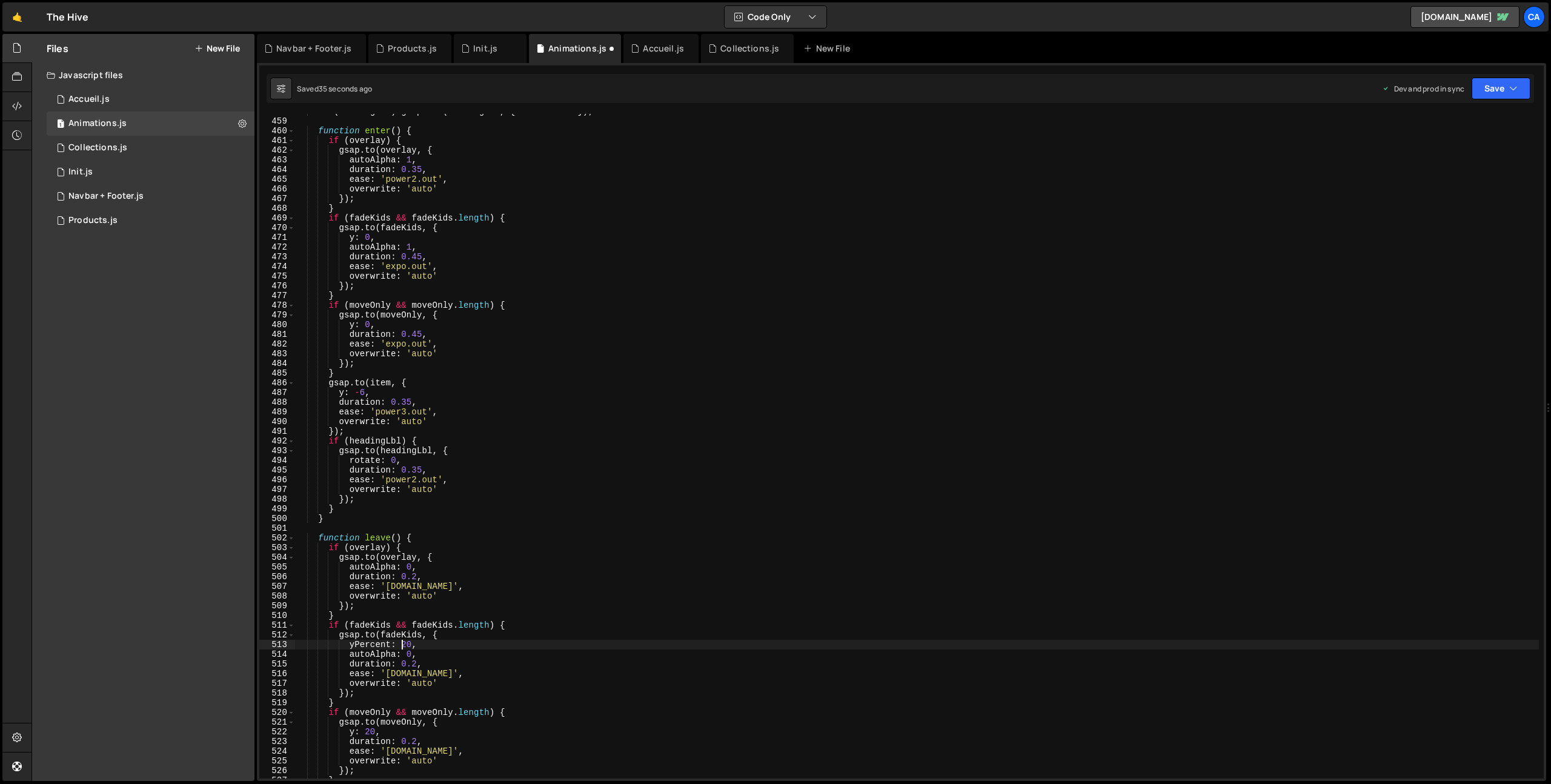
click at [403, 645] on div "if ( headingLbl ) gsap . set ( headingLbl , { rotate : - 3 }) ; function enter …" at bounding box center [917, 448] width 1244 height 684
type textarea "yPercent: -100,"
click at [1506, 91] on button "Save" at bounding box center [1501, 88] width 59 height 22
click at [1454, 170] on div "37 seconds ago" at bounding box center [1445, 170] width 54 height 10
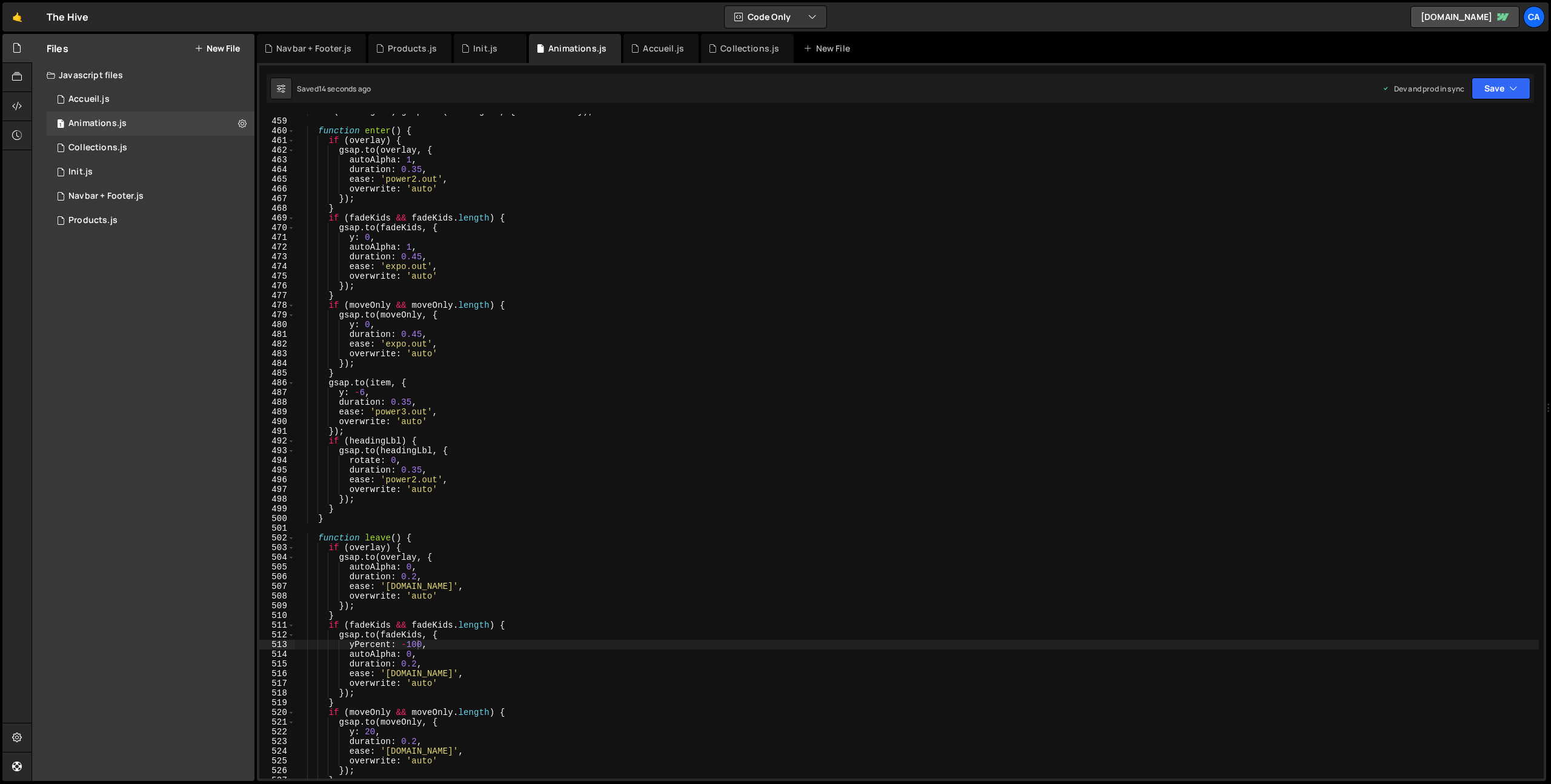
scroll to position [0, 0]
click at [510, 531] on div "if ( headingLbl ) gsap . set ( headingLbl , { rotate : - 3 }) ; function enter …" at bounding box center [917, 448] width 1244 height 684
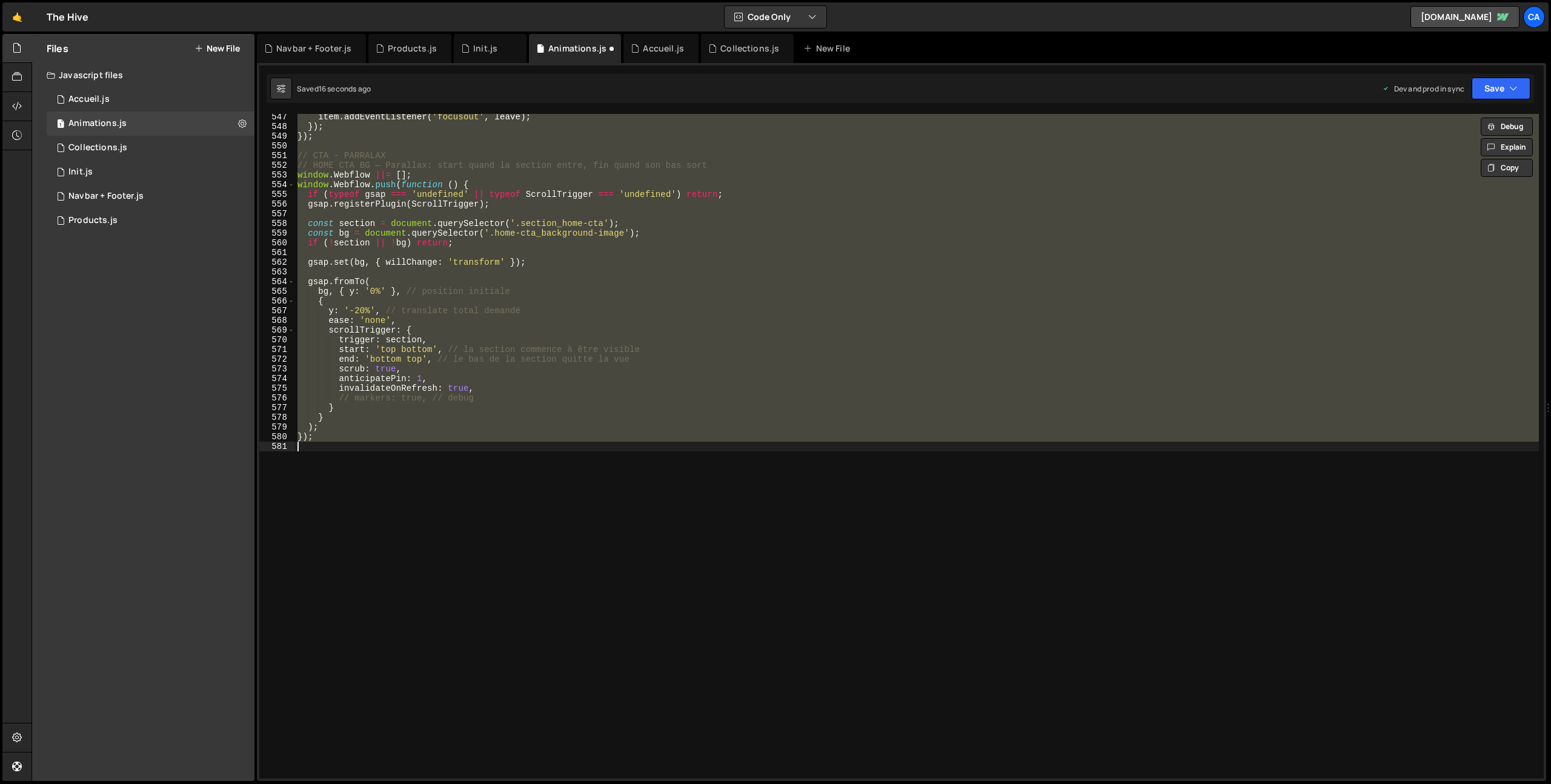
scroll to position [4630, 0]
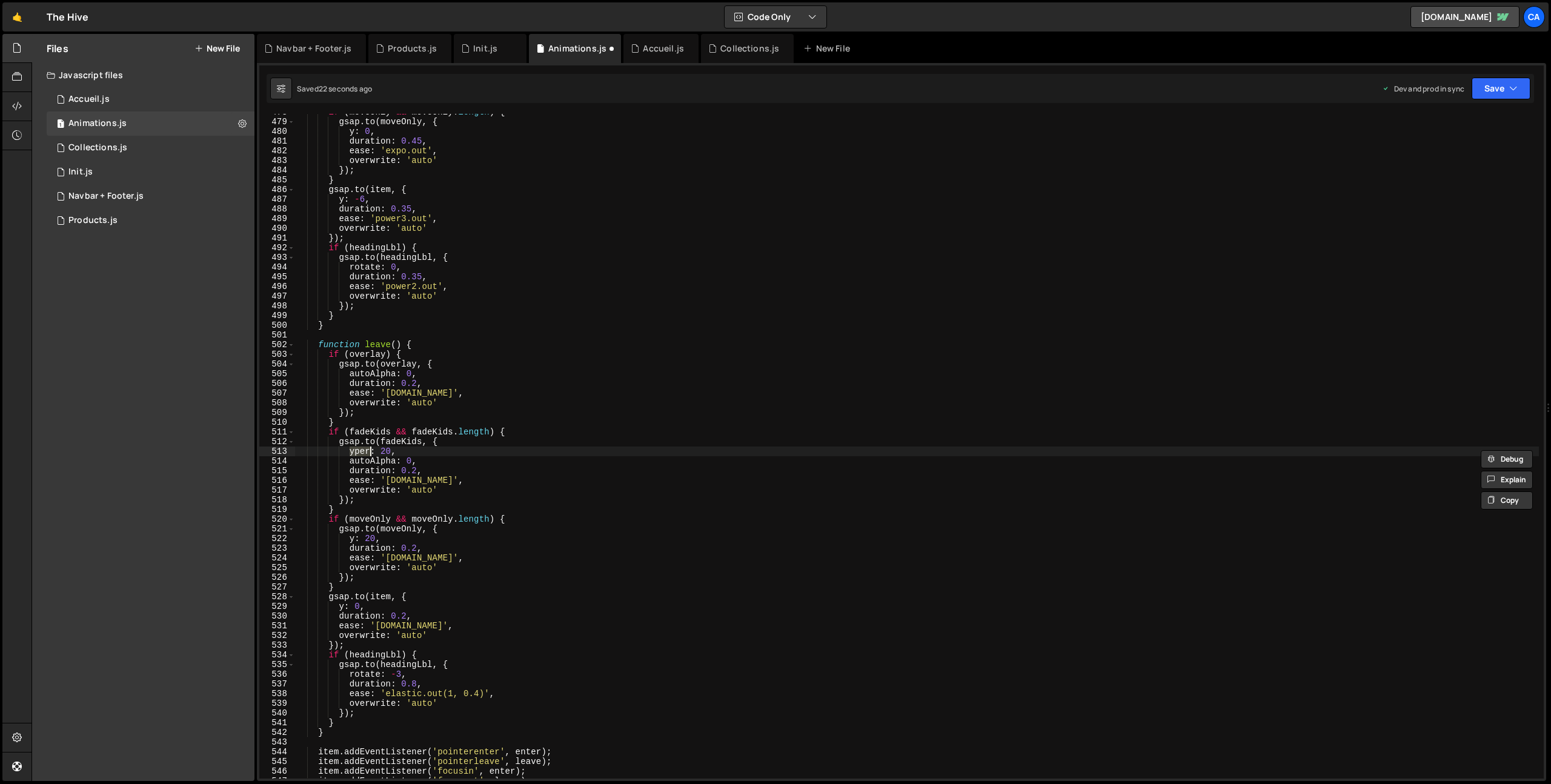
type textarea "y: 20,"
click at [1497, 94] on button "Save" at bounding box center [1501, 88] width 59 height 22
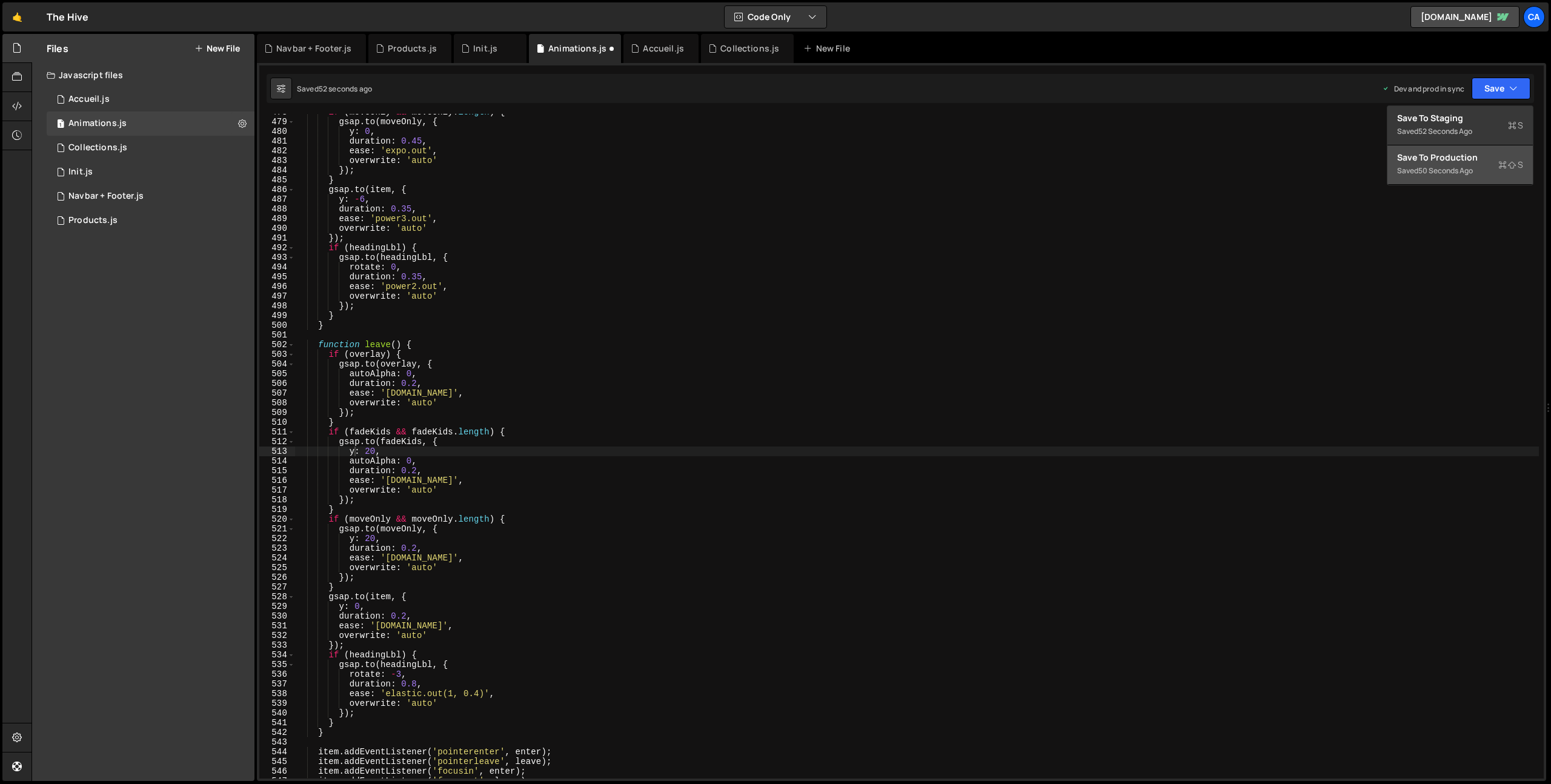
click at [1431, 172] on div "50 seconds ago" at bounding box center [1446, 170] width 54 height 10
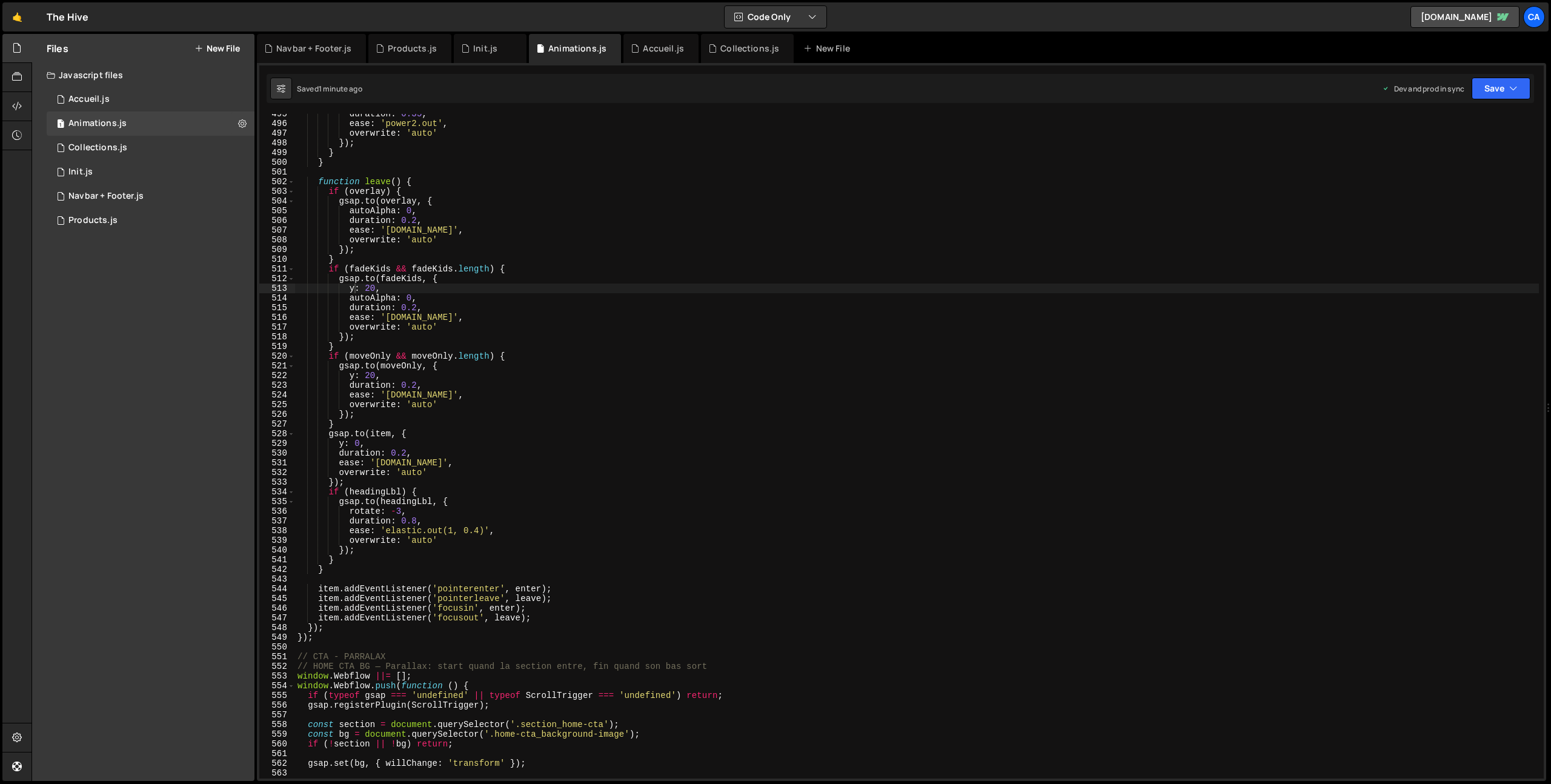
scroll to position [4951, 0]
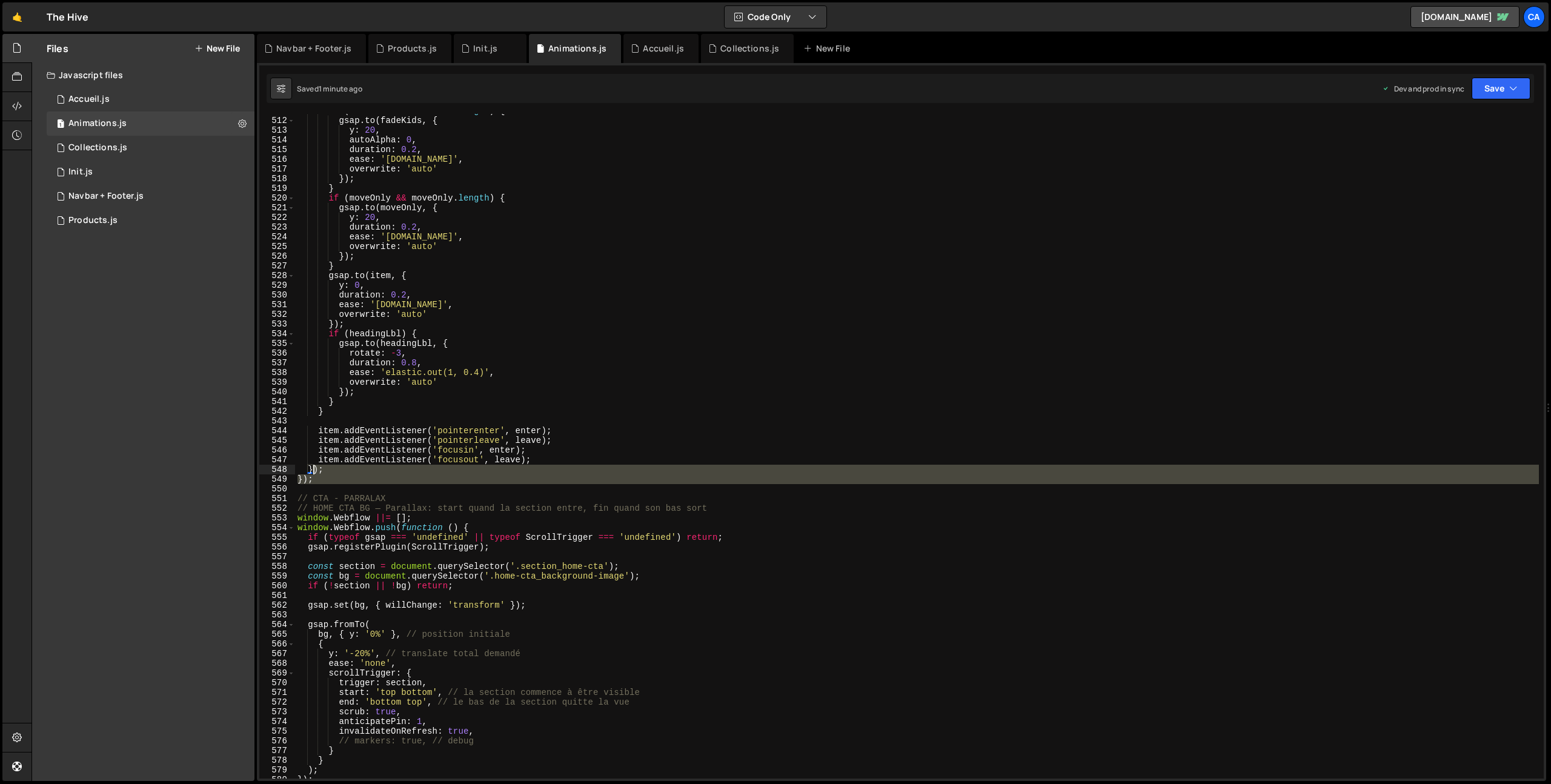
drag, startPoint x: 317, startPoint y: 487, endPoint x: 315, endPoint y: 468, distance: 19.1
click at [315, 468] on div "if ( fadeKids && fadeKids . length ) { gsap . to ( fadeKids , { y : 20 , autoAl…" at bounding box center [917, 448] width 1244 height 684
click at [318, 476] on div "if ( fadeKids && fadeKids . length ) { gsap . to ( fadeKids , { y : 20 , autoAl…" at bounding box center [917, 446] width 1244 height 665
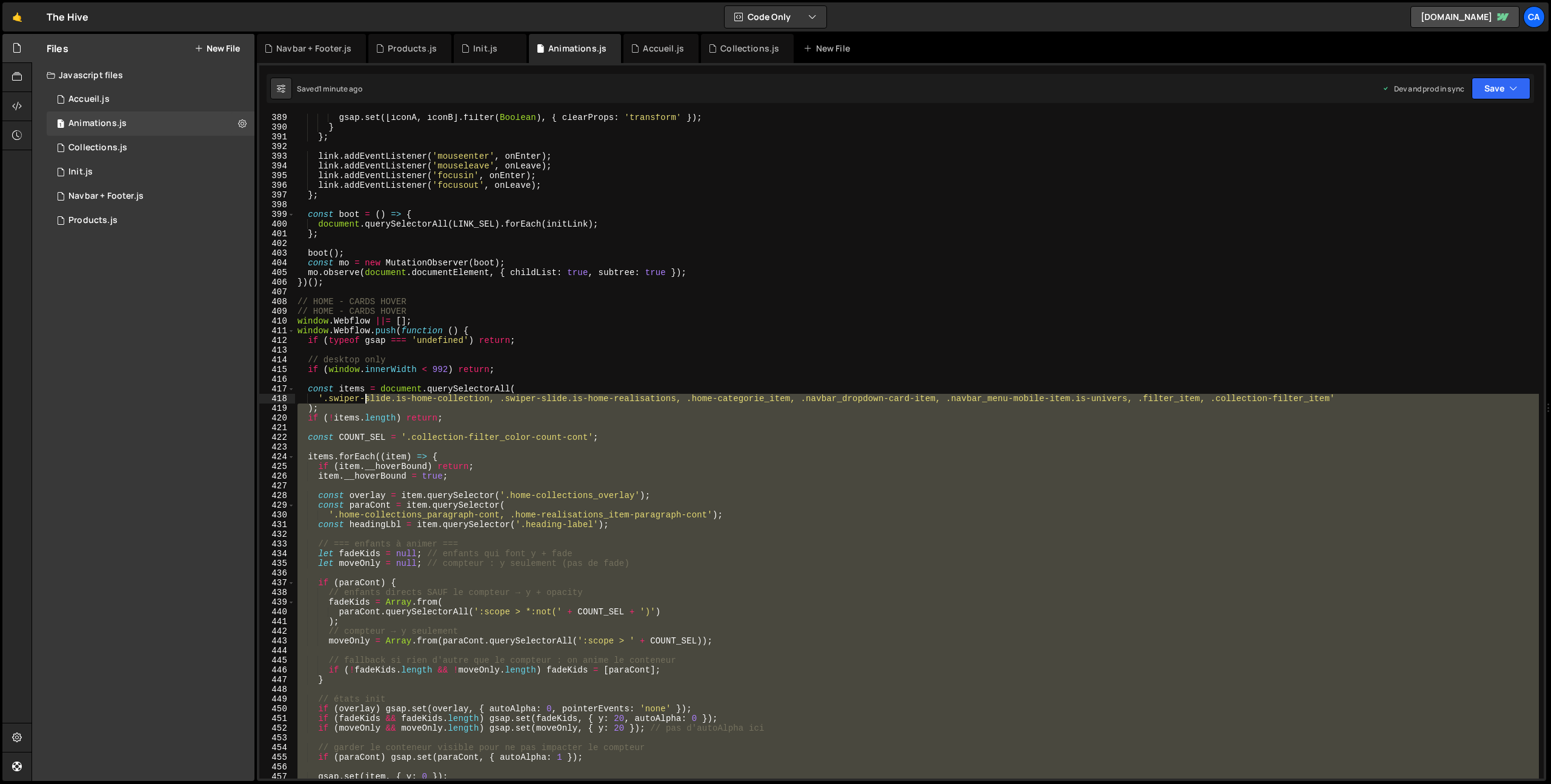
scroll to position [3739, 0]
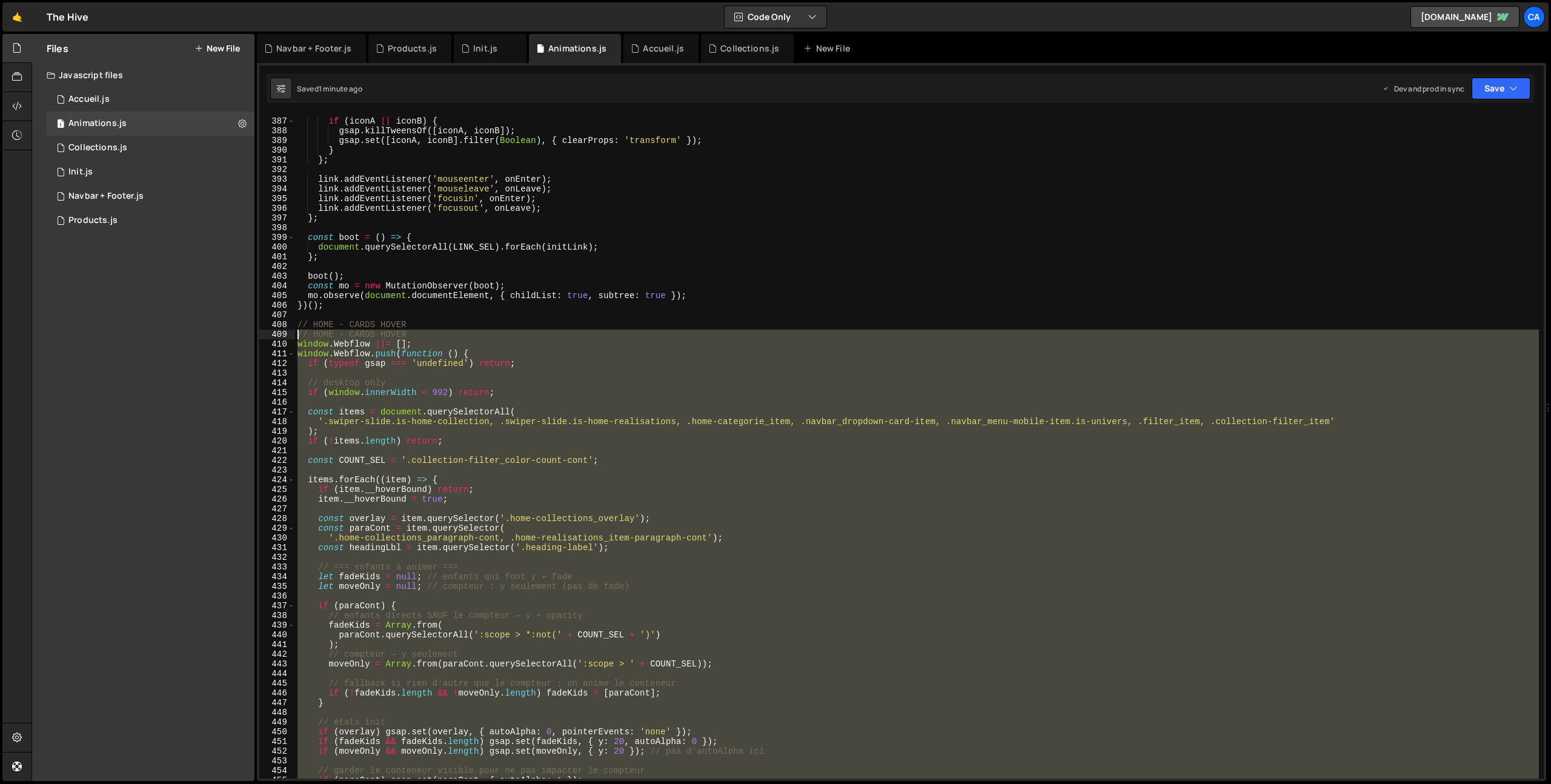
drag, startPoint x: 401, startPoint y: 611, endPoint x: 279, endPoint y: 334, distance: 302.7
click at [279, 334] on div "}); 386 387 388 389 390 391 392 393 394 395 396 397 398 399 400 401 402 403 404…" at bounding box center [902, 446] width 1284 height 665
type textarea "// HOME - CARDS HOVER window.Webflow ||= [];"
paste textarea
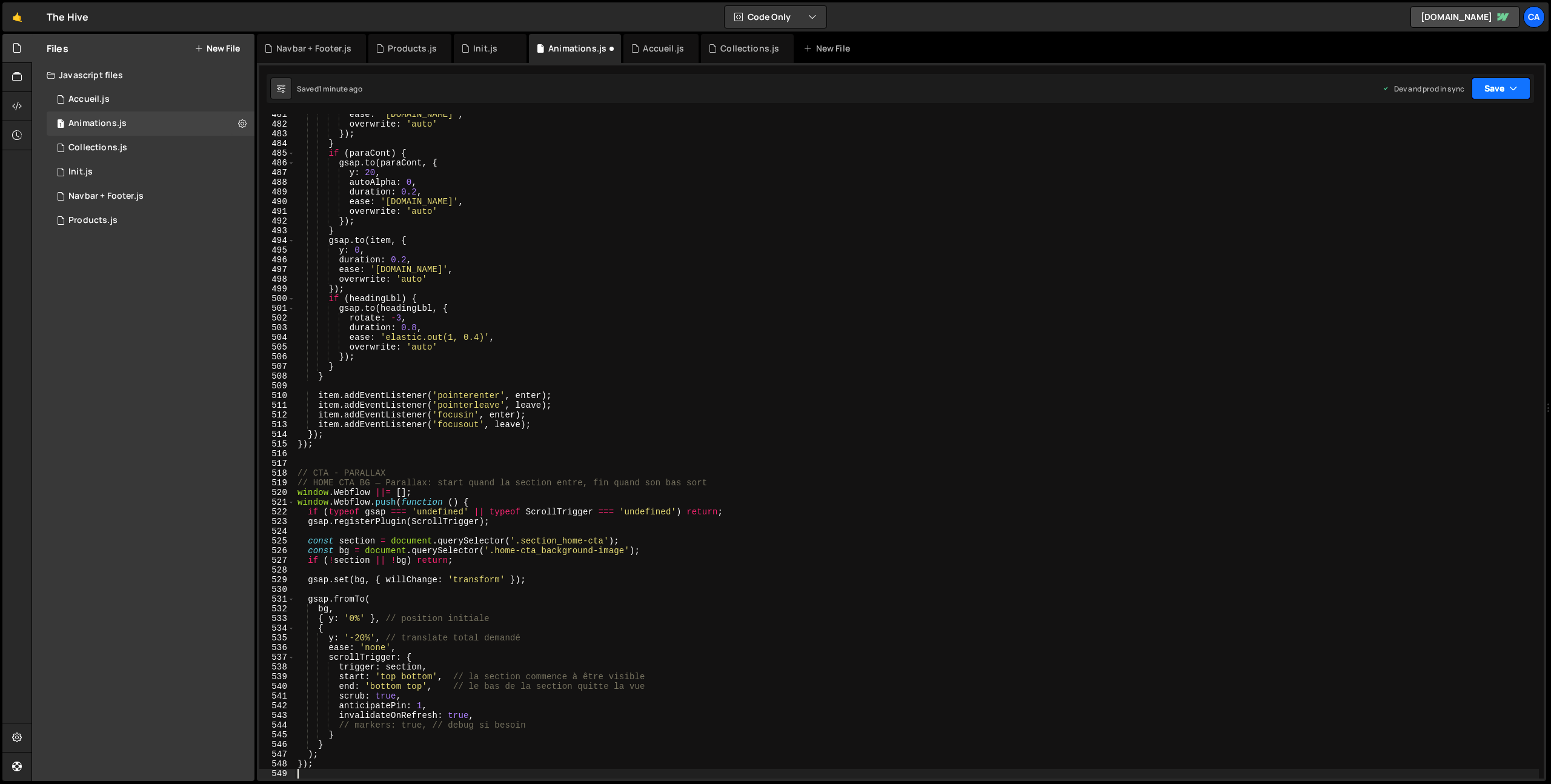
click at [1494, 88] on button "Save" at bounding box center [1501, 88] width 59 height 22
click at [1429, 171] on div "1 minute ago" at bounding box center [1440, 170] width 43 height 10
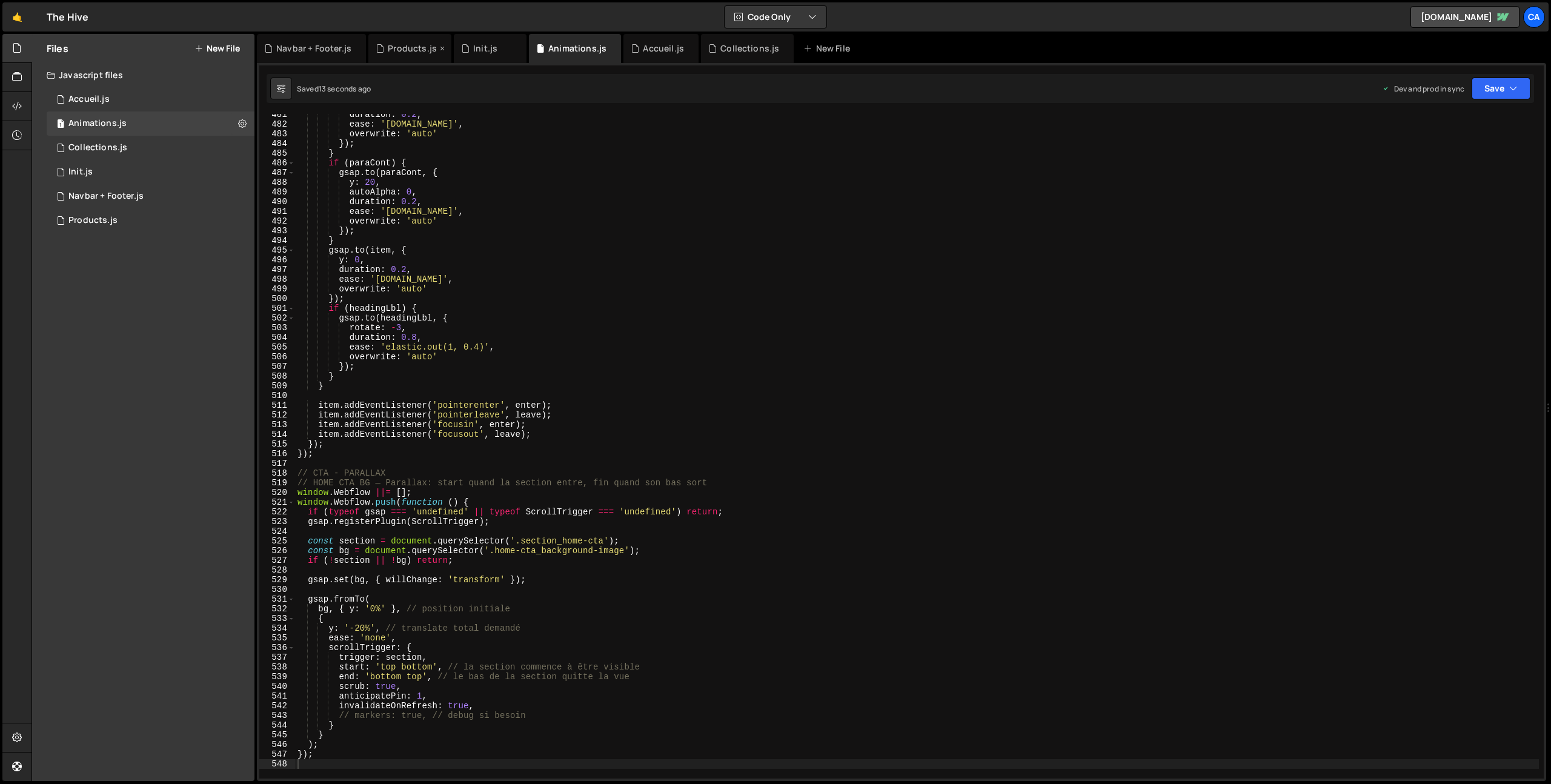
click at [403, 48] on div "Products.js" at bounding box center [412, 48] width 49 height 12
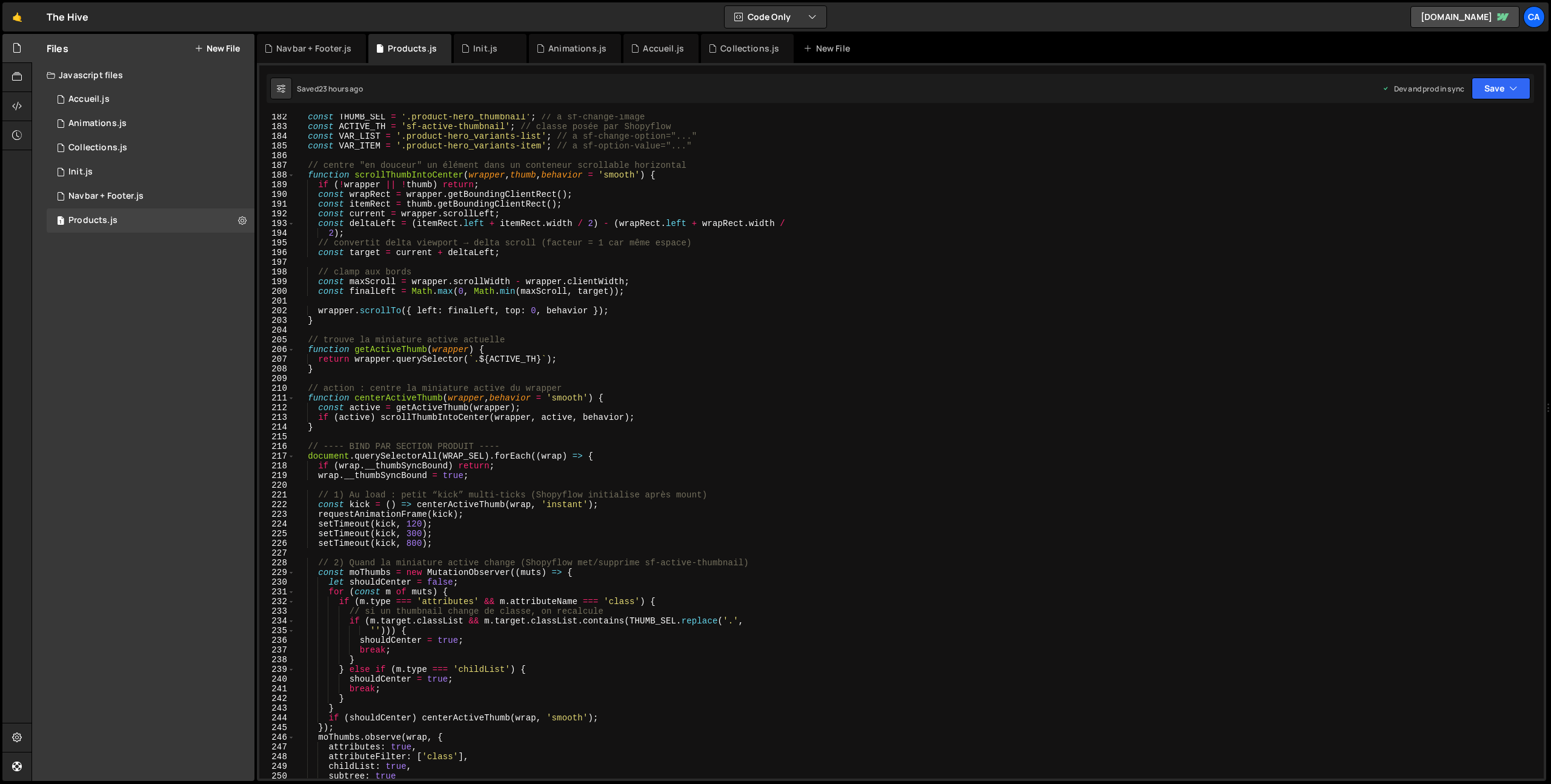
scroll to position [1802, 0]
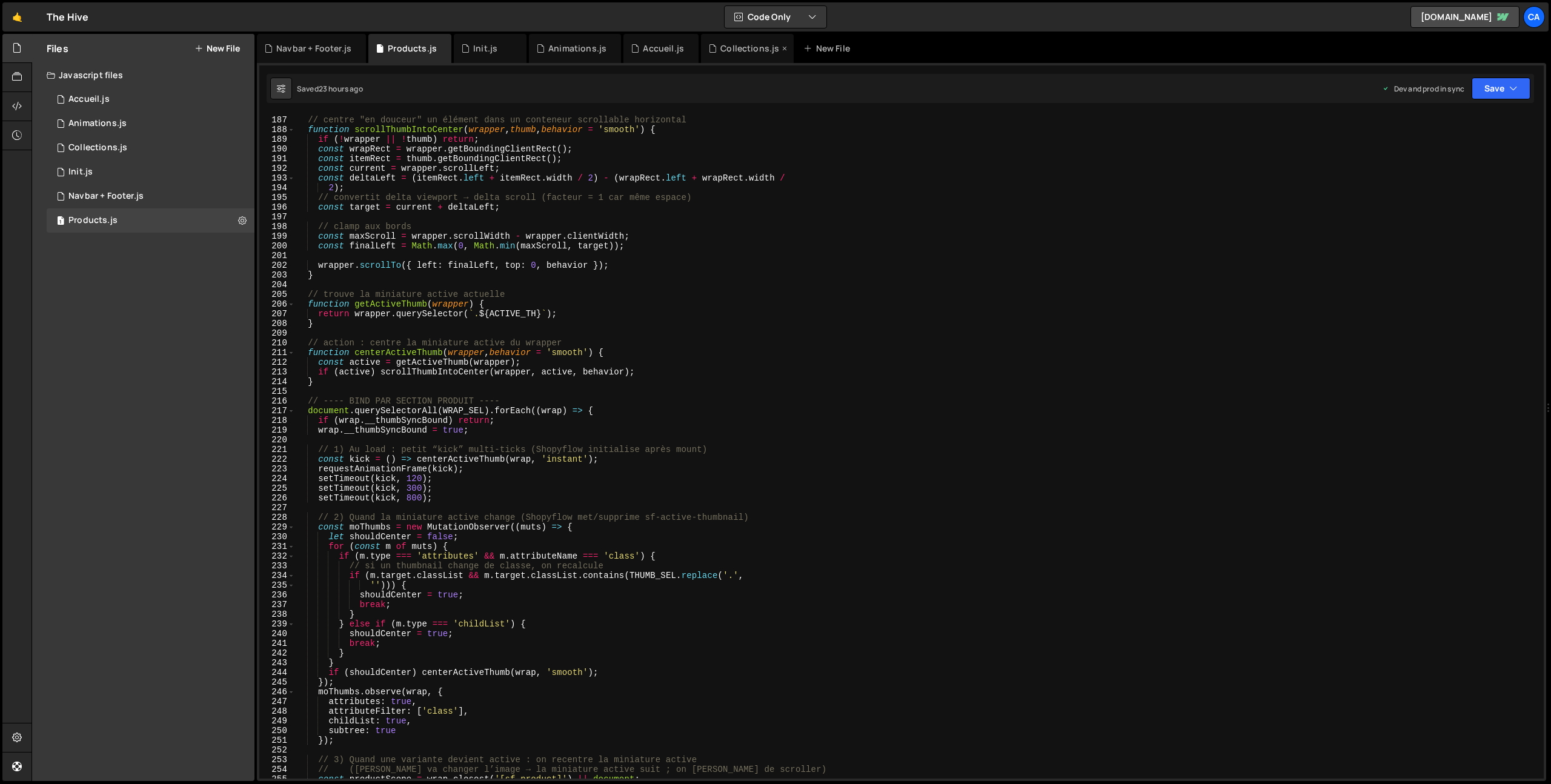
click at [731, 53] on div "Collections.js" at bounding box center [749, 48] width 59 height 12
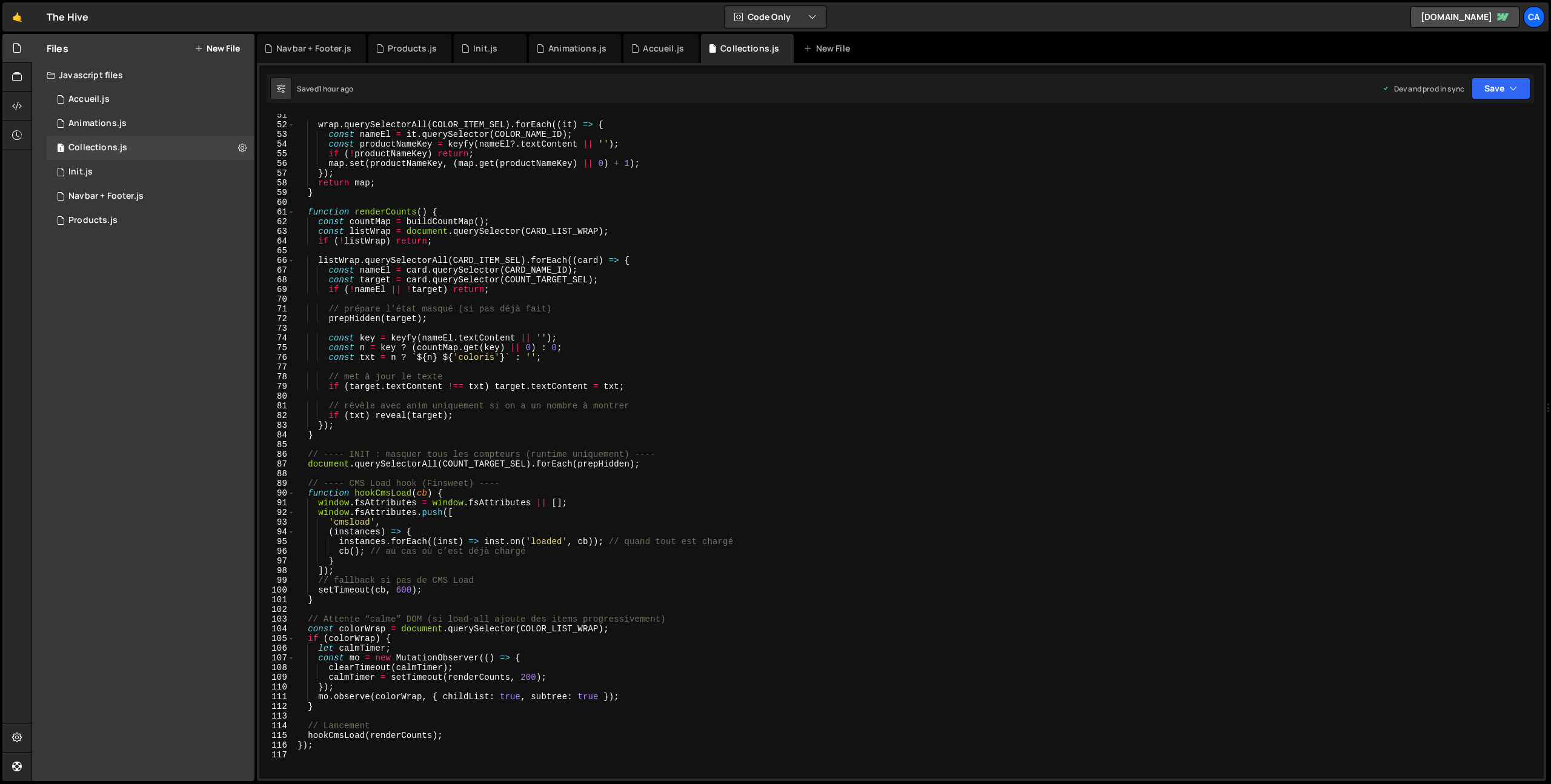
scroll to position [488, 0]
click at [690, 472] on div "wrap . querySelectorAll ( COLOR_ITEM_SEL ) . forEach (( it ) => { const nameEl …" at bounding box center [917, 452] width 1244 height 684
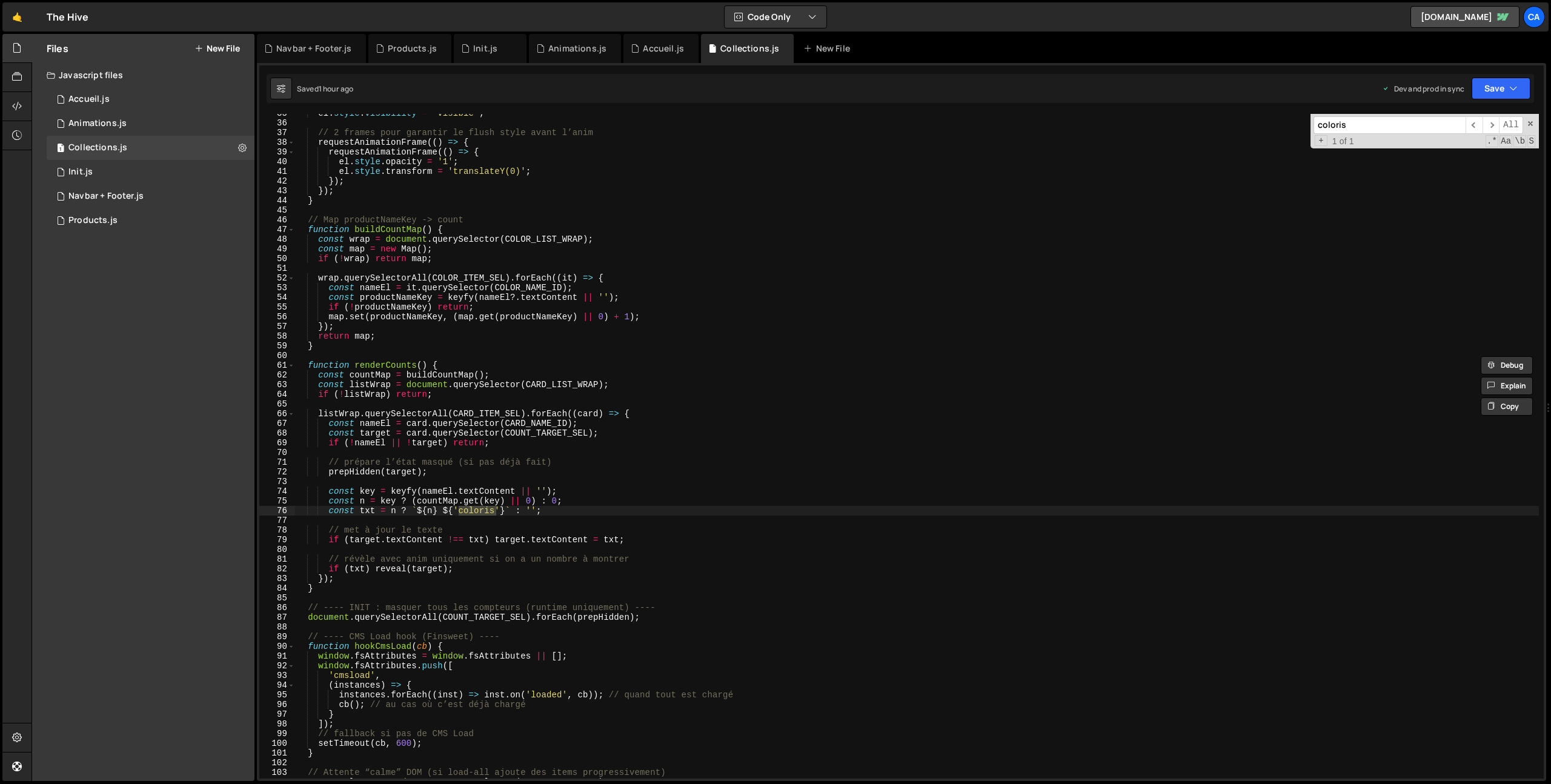
scroll to position [357, 0]
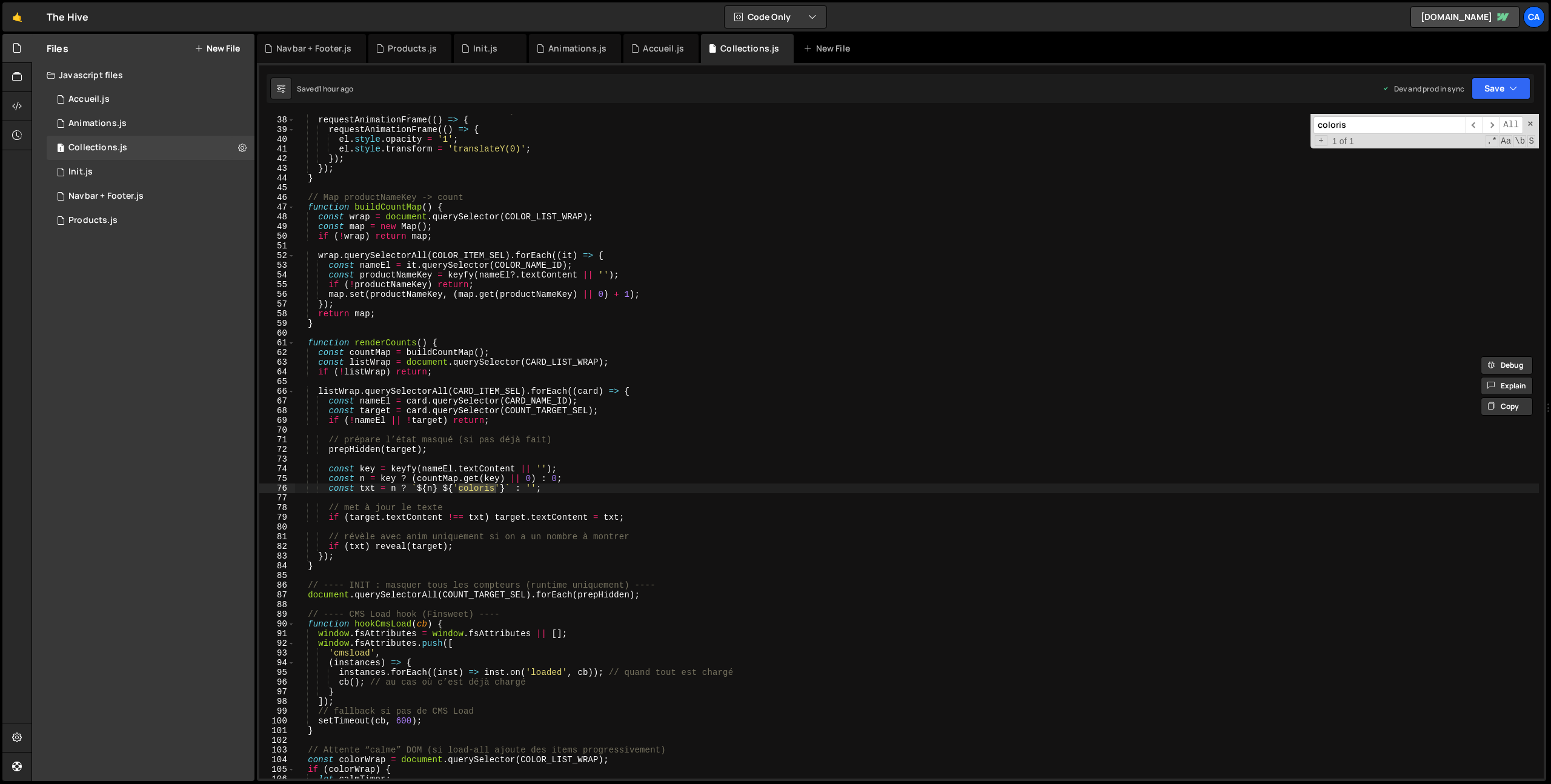
type input "coloris"
click at [478, 490] on div "// 2 frames pour garantir le flush style avant l’anim requestAnimationFrame (( …" at bounding box center [917, 446] width 1244 height 665
click at [478, 490] on div "// 2 frames pour garantir le flush style avant l’anim requestAnimationFrame (( …" at bounding box center [917, 447] width 1244 height 684
click at [1499, 90] on button "Save" at bounding box center [1501, 88] width 59 height 22
click at [1460, 157] on div "Save to Production S" at bounding box center [1460, 157] width 126 height 12
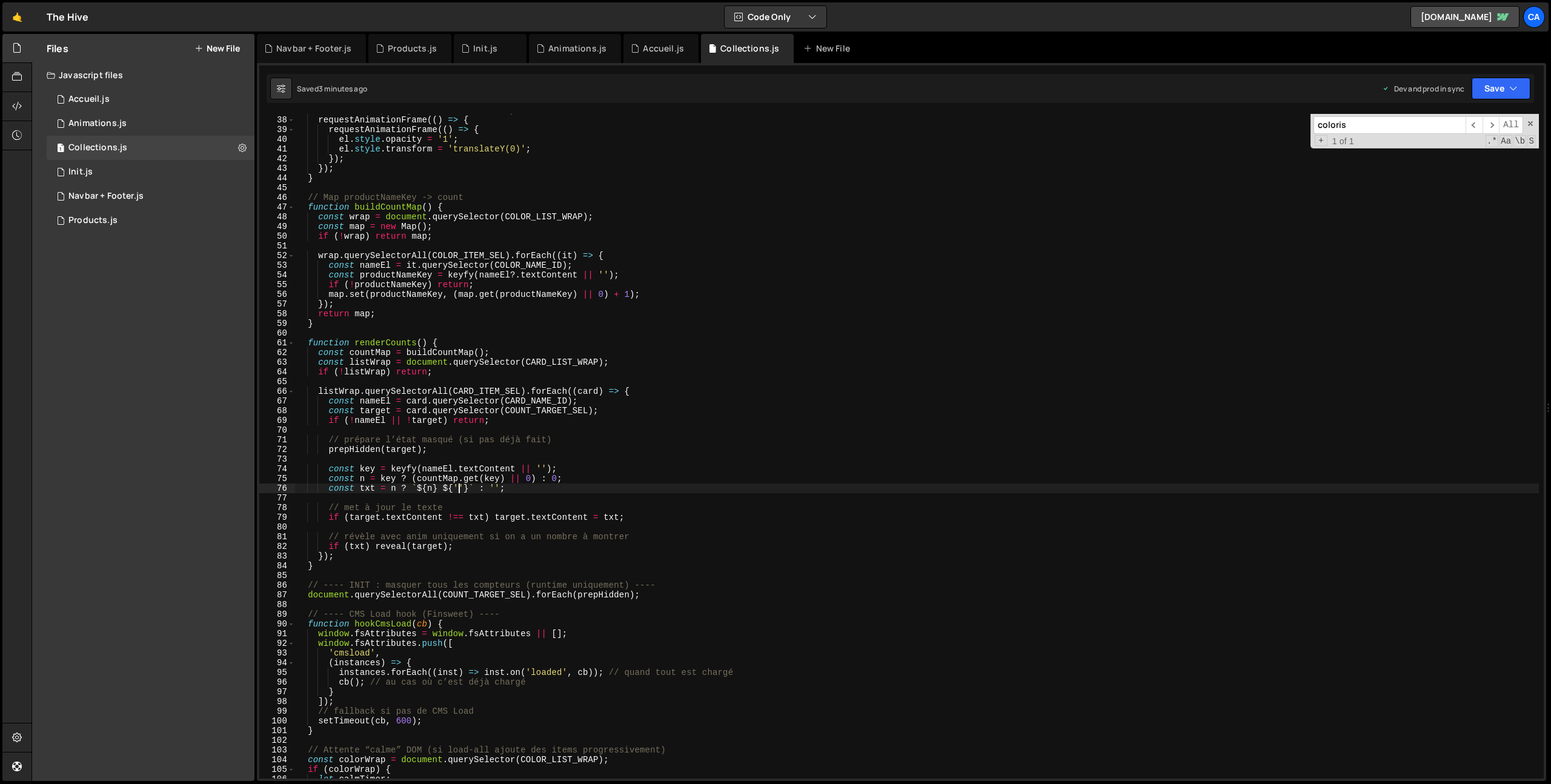
click at [460, 490] on div "// 2 frames pour garantir le flush style avant l’anim requestAnimationFrame (( …" at bounding box center [917, 447] width 1244 height 684
type textarea "const txt = n ? `${n} ${'coloris'}` : '';"
click at [1517, 86] on icon "button" at bounding box center [1514, 88] width 8 height 12
click at [1443, 172] on div "3 minutes ago" at bounding box center [1442, 170] width 47 height 10
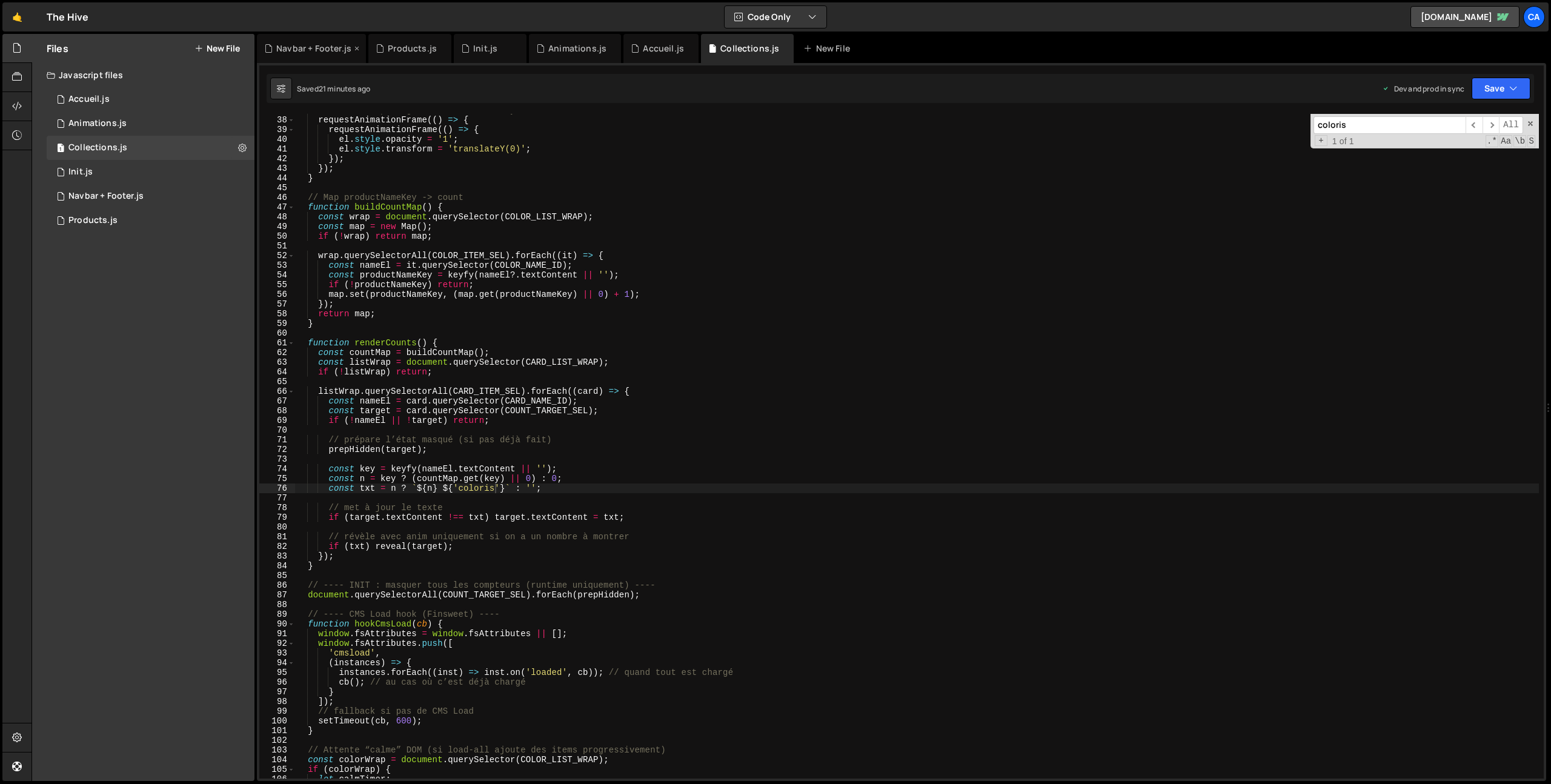
click at [299, 43] on div "Navbar + Footer.js" at bounding box center [314, 48] width 75 height 12
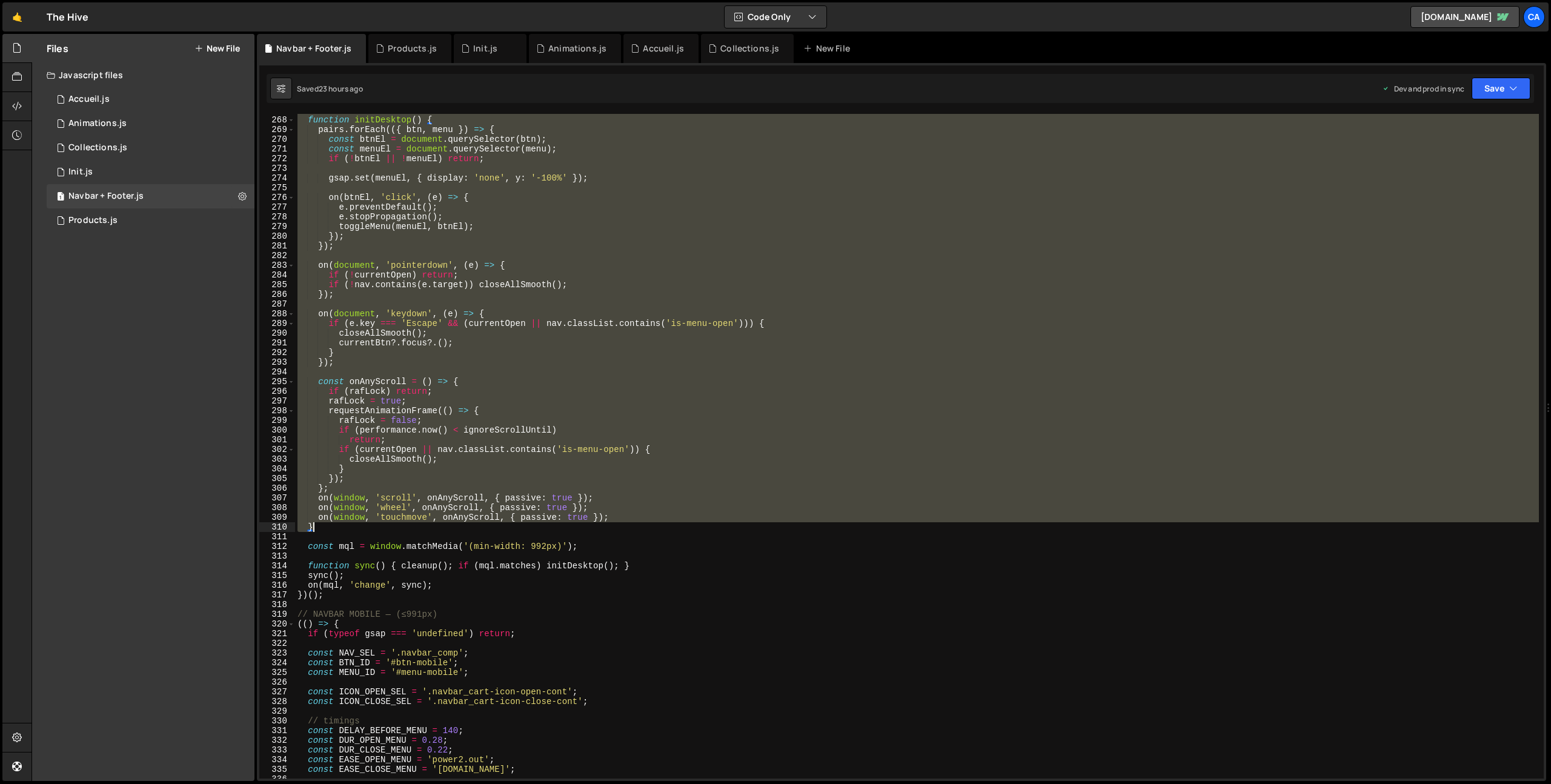
scroll to position [2596, 0]
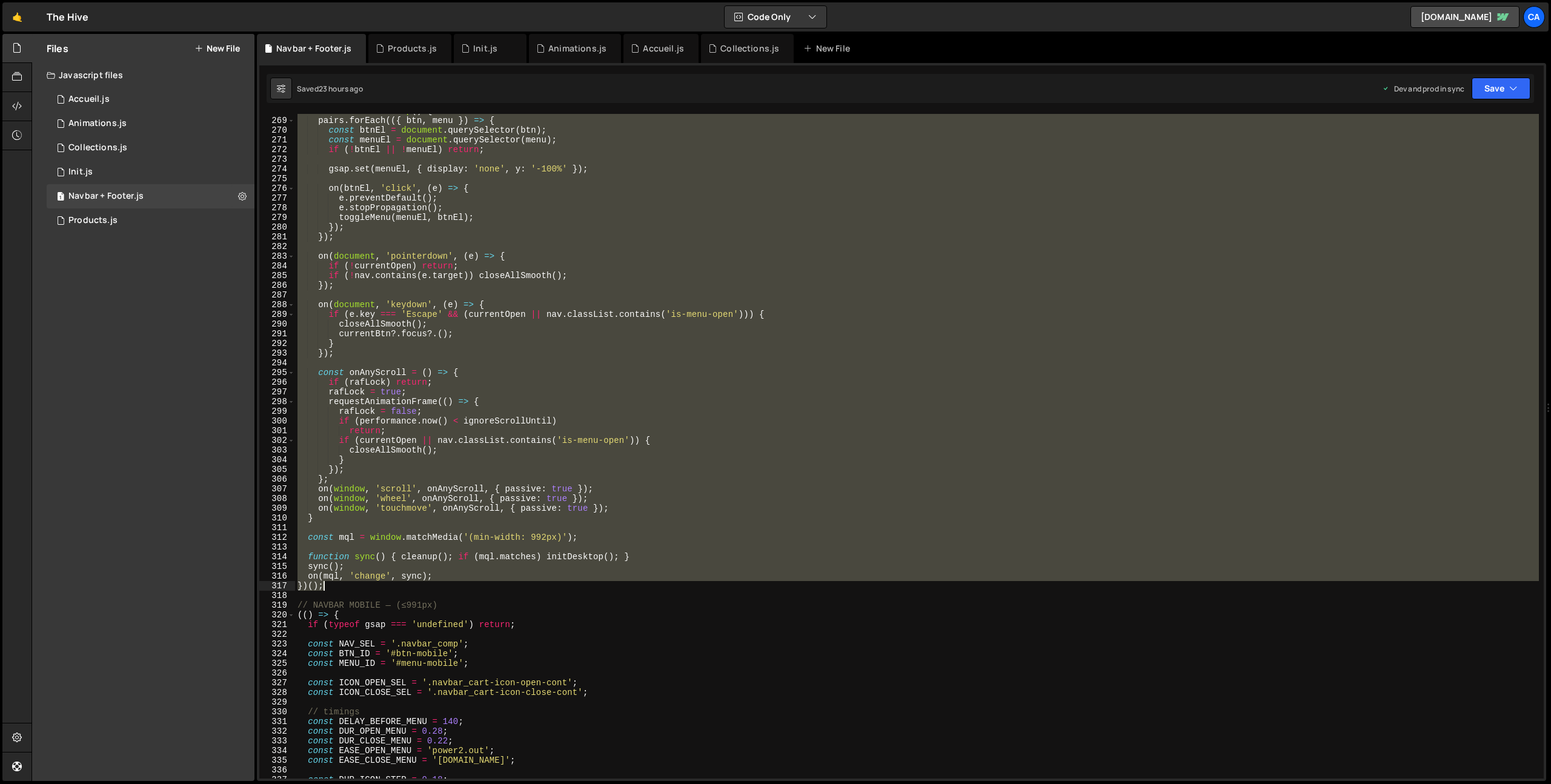
drag, startPoint x: 299, startPoint y: 374, endPoint x: 376, endPoint y: 585, distance: 224.6
click at [376, 585] on div "function initDesktop ( ) { pairs . forEach (({ btn , menu }) => { const btnEl =…" at bounding box center [917, 448] width 1244 height 684
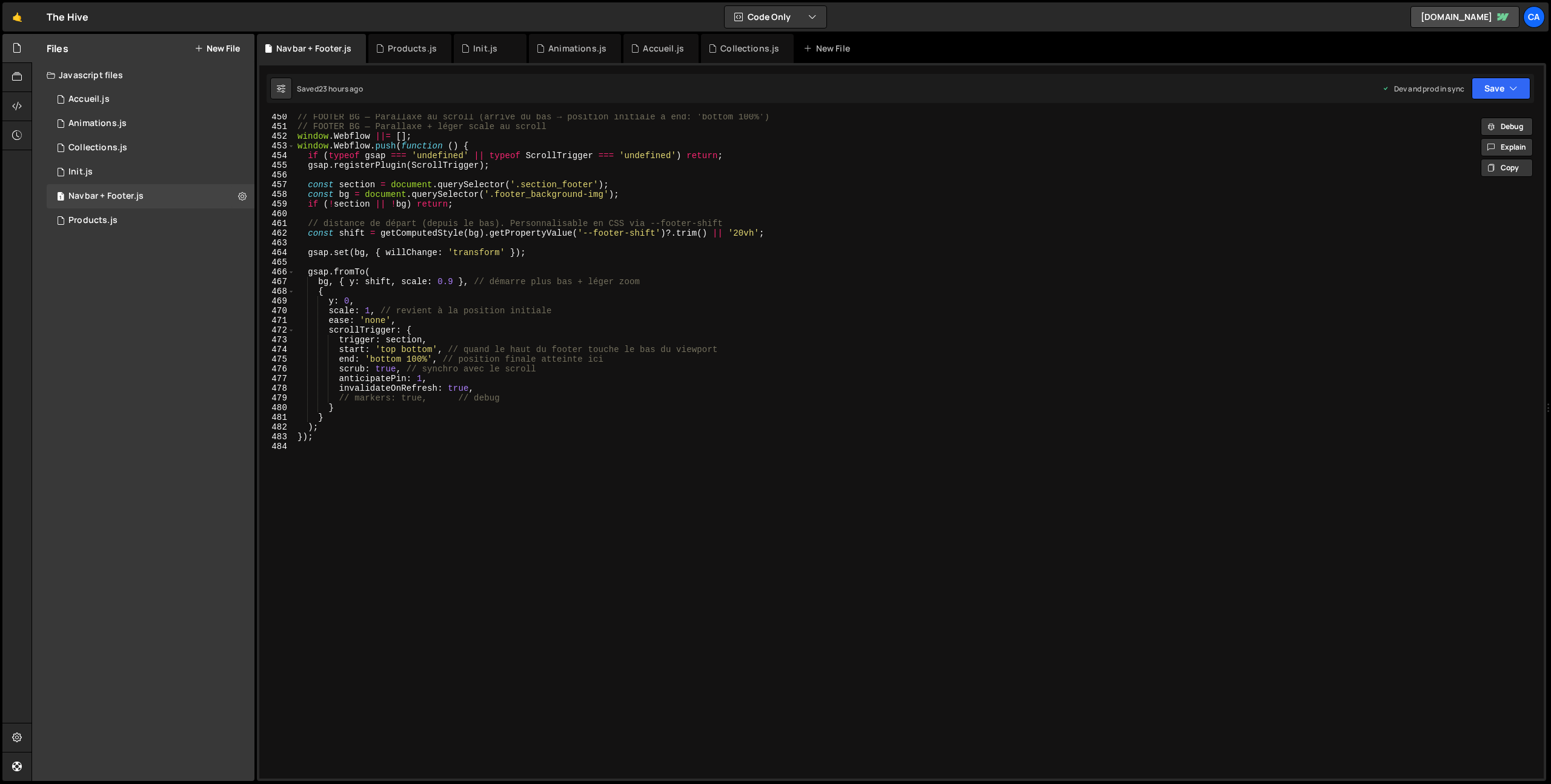
scroll to position [4275, 0]
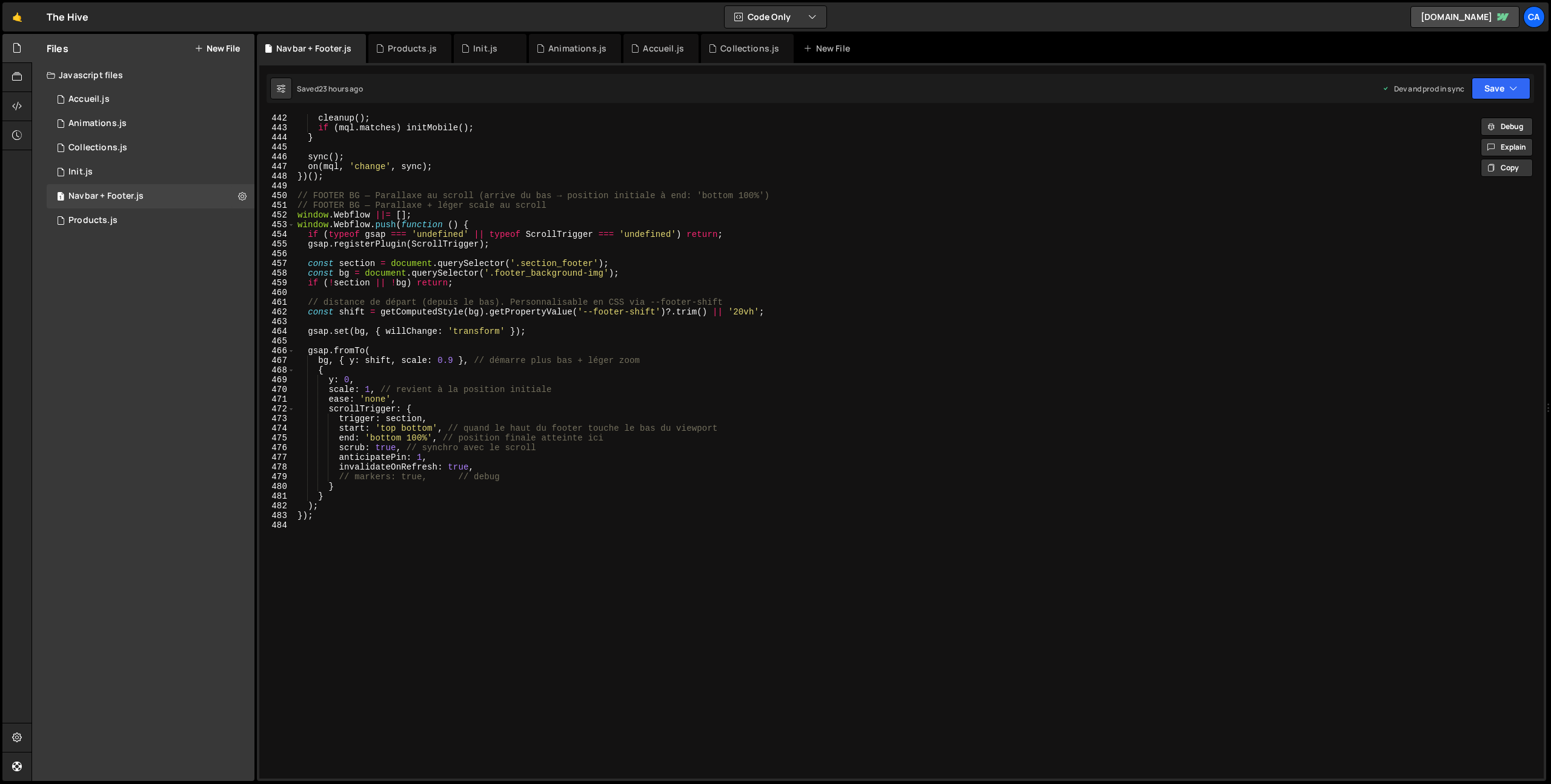
click at [454, 361] on div "cleanup ( ) ; if ( mql . matches ) initMobile ( ) ; } sync ( ) ; on ( mql , 'ch…" at bounding box center [917, 456] width 1244 height 684
click at [1514, 85] on icon "button" at bounding box center [1514, 88] width 8 height 12
click at [1452, 170] on div "23 hours ago" at bounding box center [1441, 170] width 45 height 10
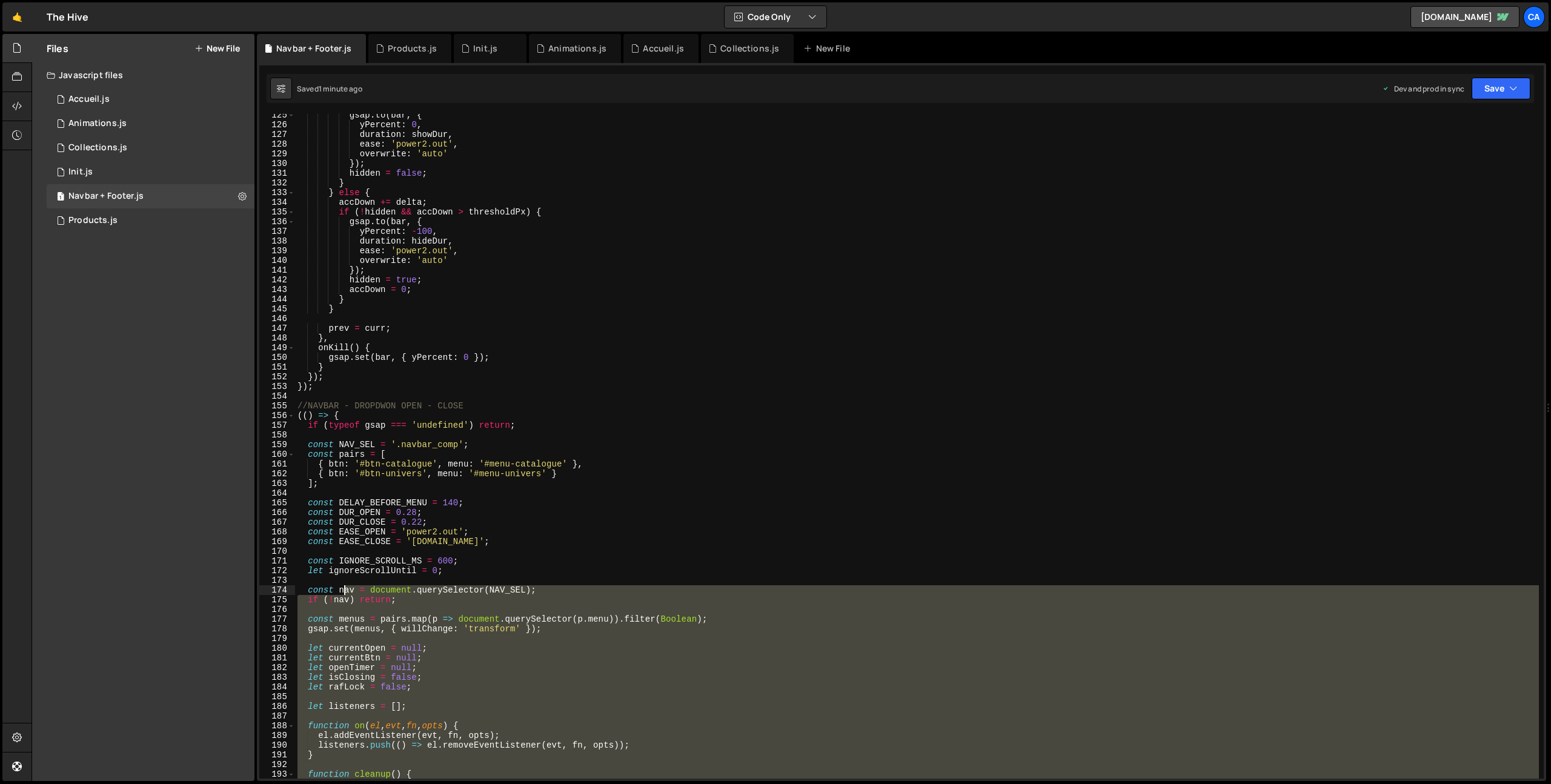
scroll to position [1183, 0]
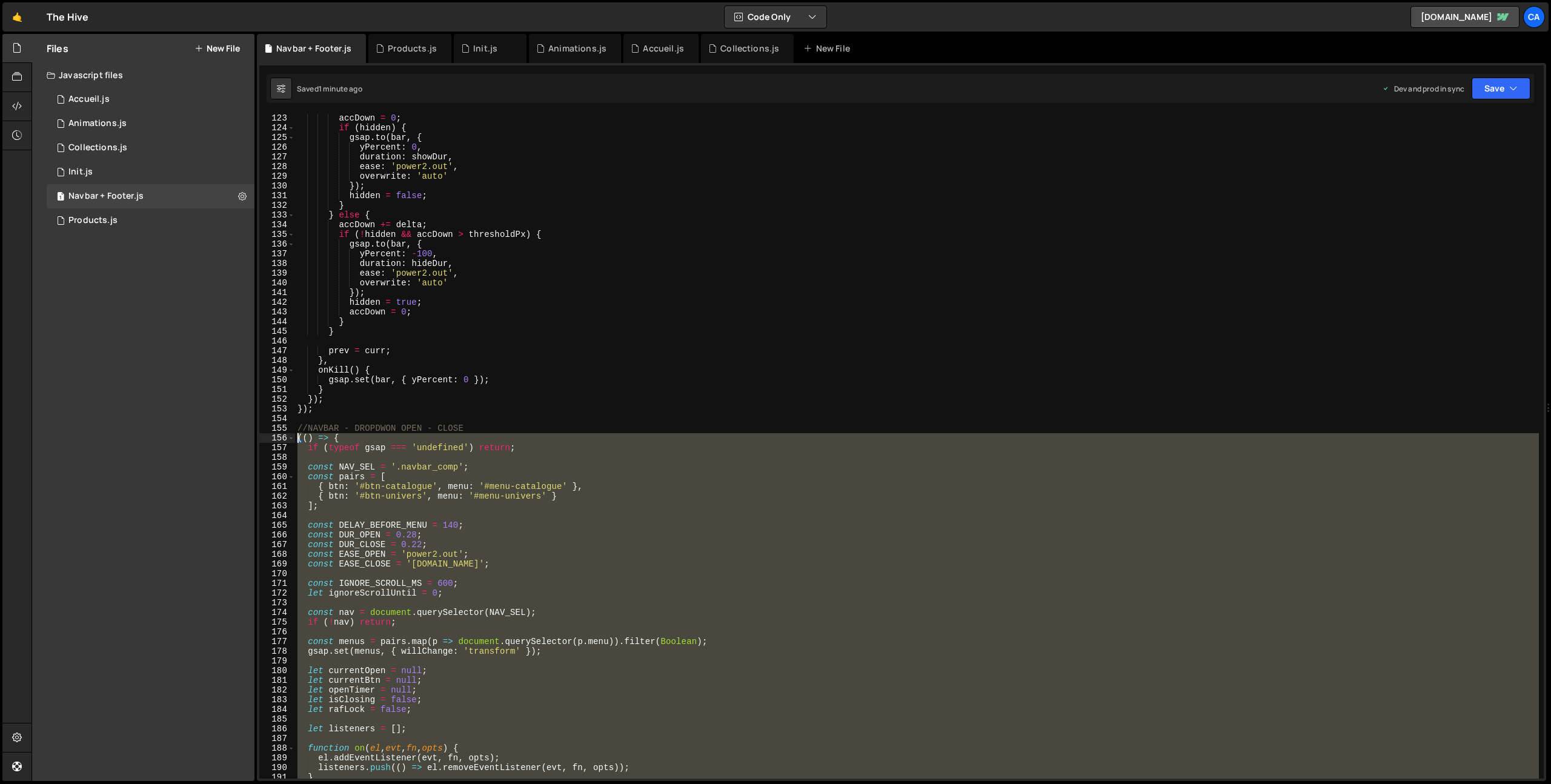
drag, startPoint x: 334, startPoint y: 646, endPoint x: 272, endPoint y: 440, distance: 215.1
click at [272, 440] on div "})(); 123 124 125 126 127 128 129 130 131 132 133 134 135 136 137 138 139 140 1…" at bounding box center [902, 446] width 1284 height 665
type textarea "(() => { if (typeof gsap === 'undefined') return;"
paste textarea
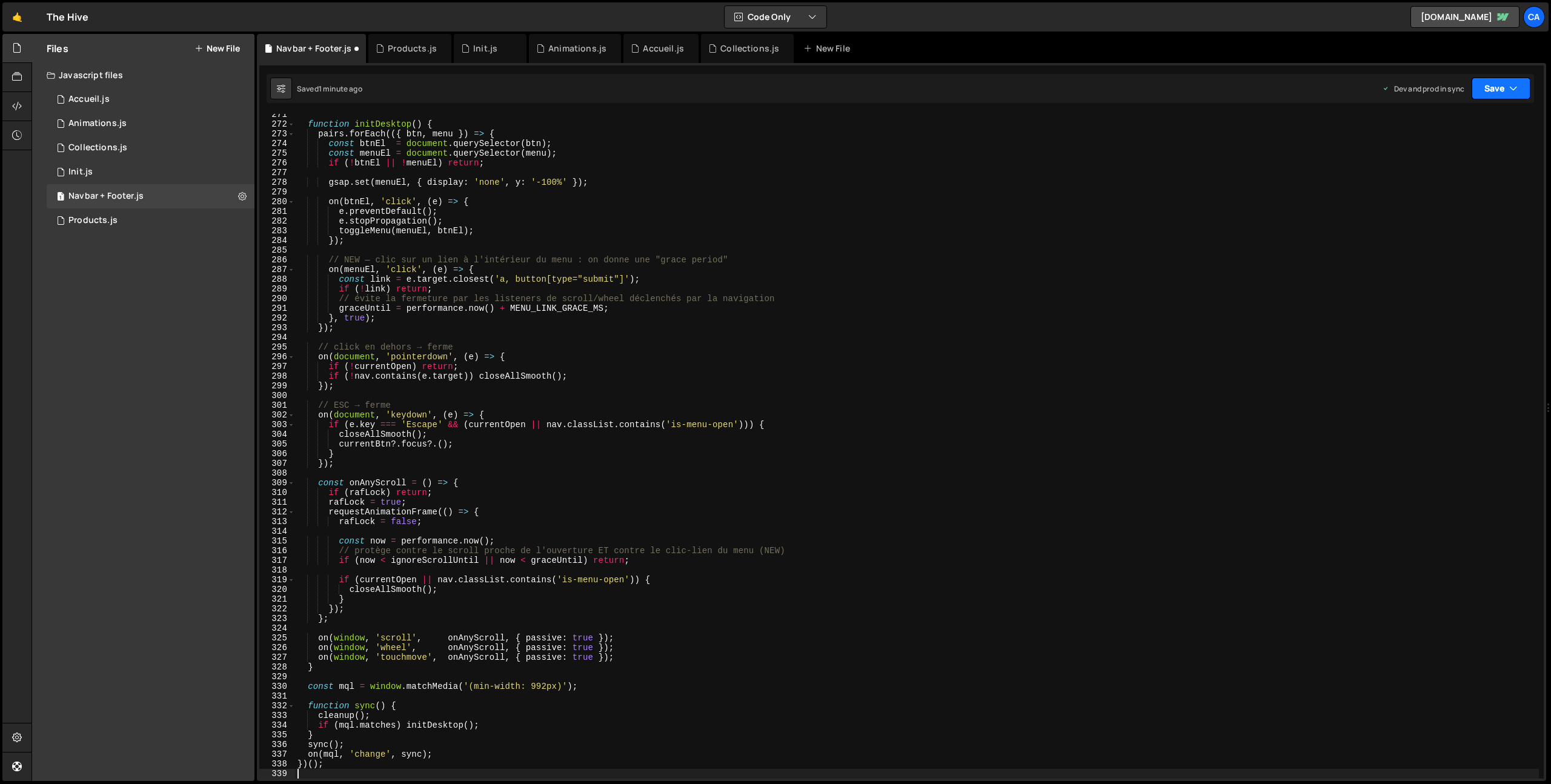
click at [1483, 85] on button "Save" at bounding box center [1501, 88] width 59 height 22
click at [1464, 159] on div "Save to Production S" at bounding box center [1460, 157] width 126 height 12
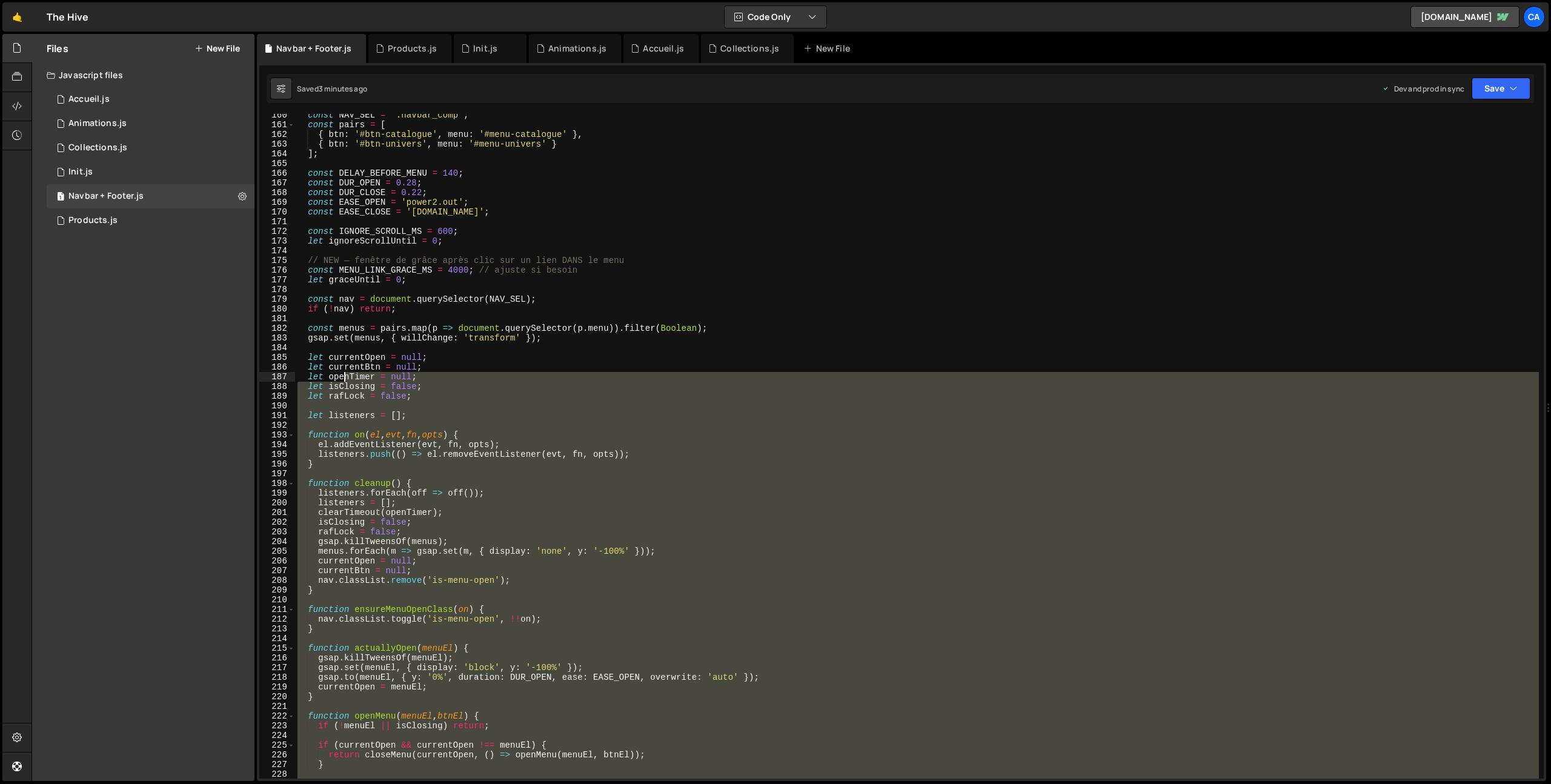
scroll to position [1409, 0]
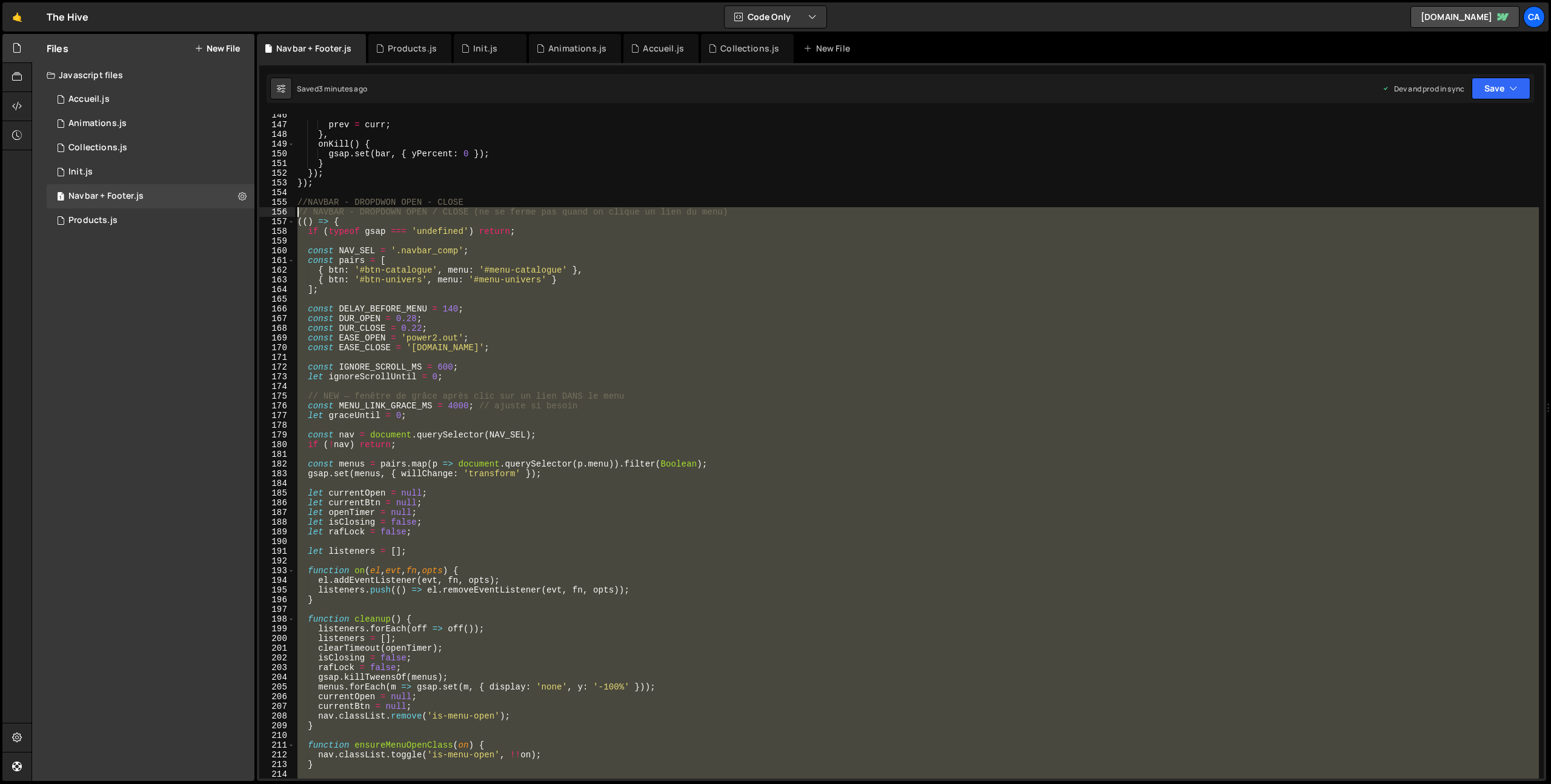
drag, startPoint x: 338, startPoint y: 539, endPoint x: 256, endPoint y: 214, distance: 335.2
click at [257, 214] on div "const txt = n ? `${n} ${'coloris'}` : ''; 37 38 39 40 41 42 43 44 45 46 47 48 4…" at bounding box center [902, 422] width 1290 height 718
type textarea "// NAVBAR - DROPDOWN OPEN / CLOSE (ne se ferme pas quand on clique un lien du m…"
paste textarea
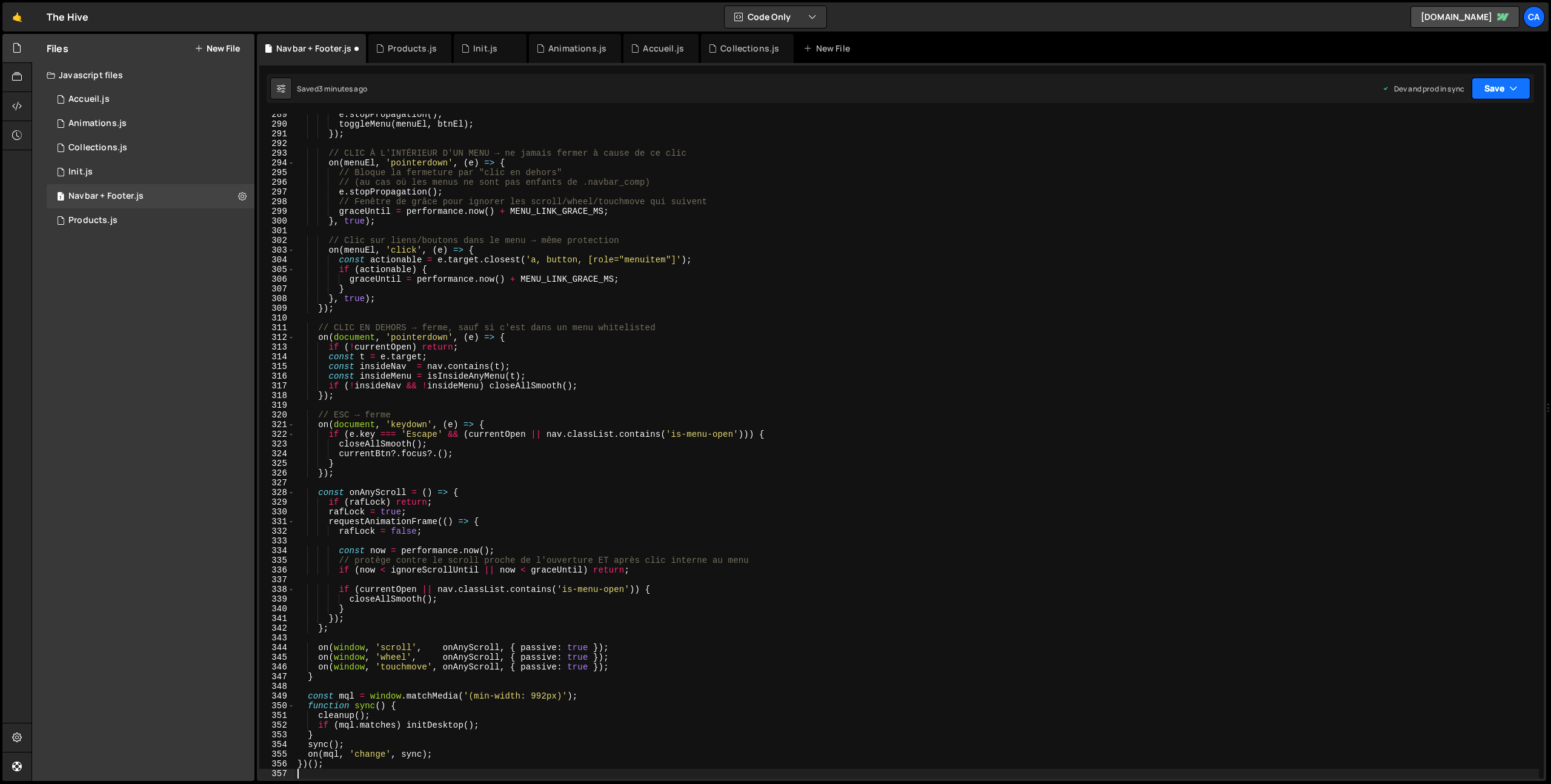
click at [1493, 83] on button "Save" at bounding box center [1501, 88] width 59 height 22
click at [1457, 164] on div "Saved 3 minutes ago" at bounding box center [1460, 170] width 126 height 15
